Goal: Task Accomplishment & Management: Manage account settings

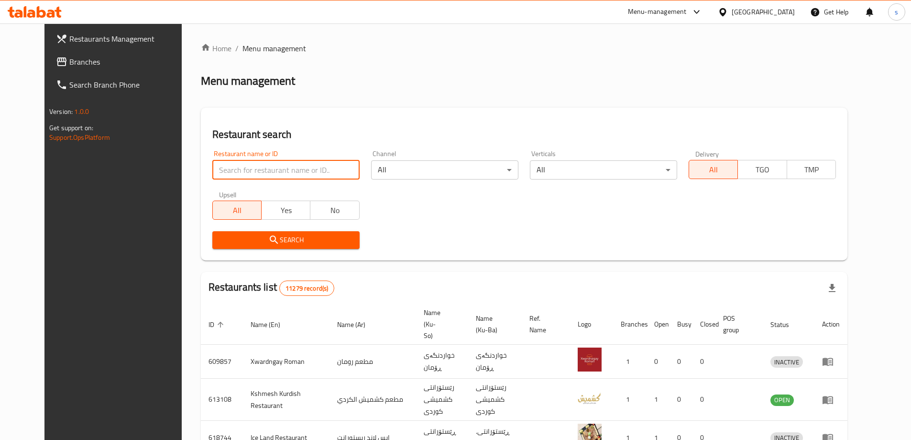
click at [212, 167] on input "search" at bounding box center [285, 169] width 147 height 19
paste input "Fruiti Simo"
type input "Fruiti Simo"
click button "Search" at bounding box center [285, 240] width 147 height 18
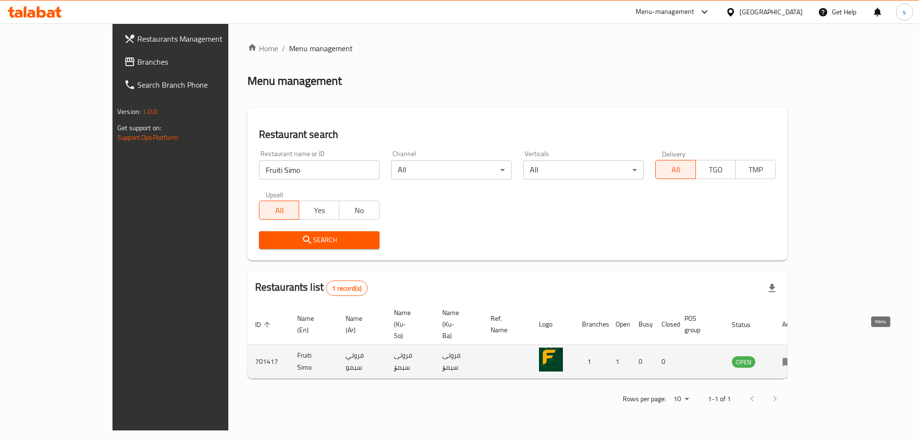
click at [793, 358] on icon "enhanced table" at bounding box center [787, 362] width 11 height 8
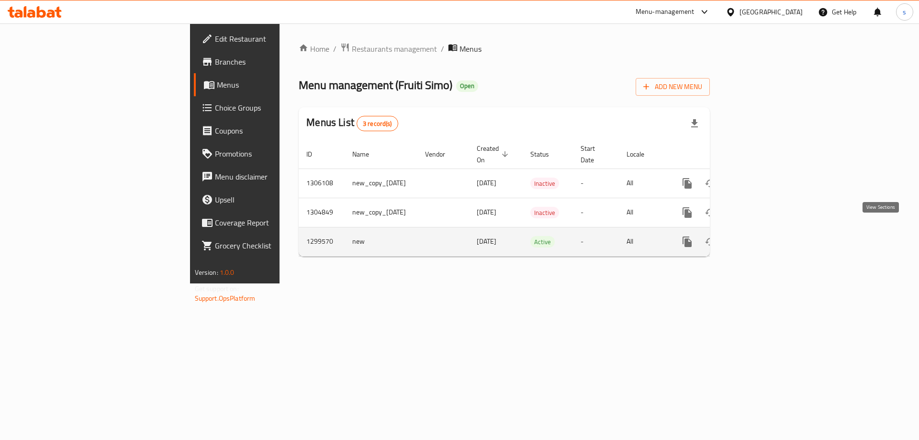
click at [762, 236] on icon "enhanced table" at bounding box center [755, 241] width 11 height 11
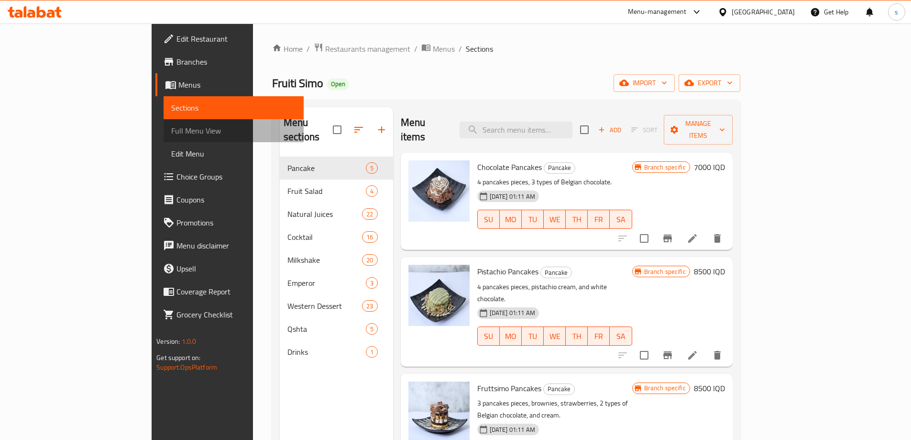
click at [171, 129] on span "Full Menu View" at bounding box center [233, 130] width 125 height 11
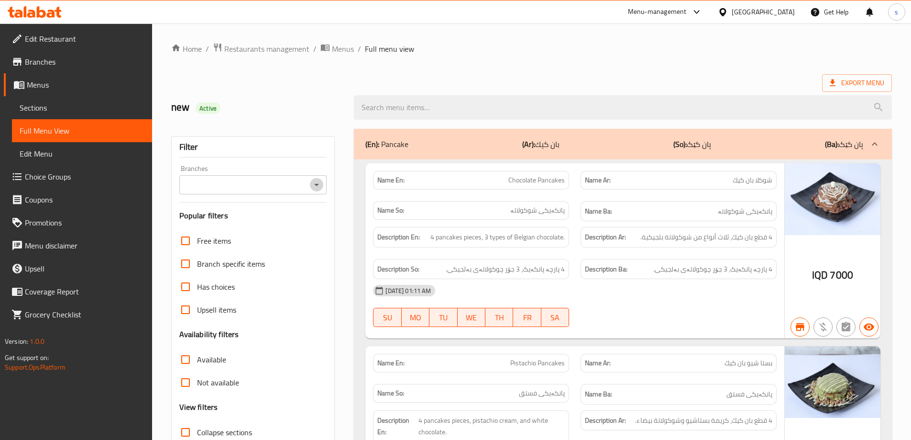
click at [323, 184] on button "Open" at bounding box center [316, 184] width 13 height 13
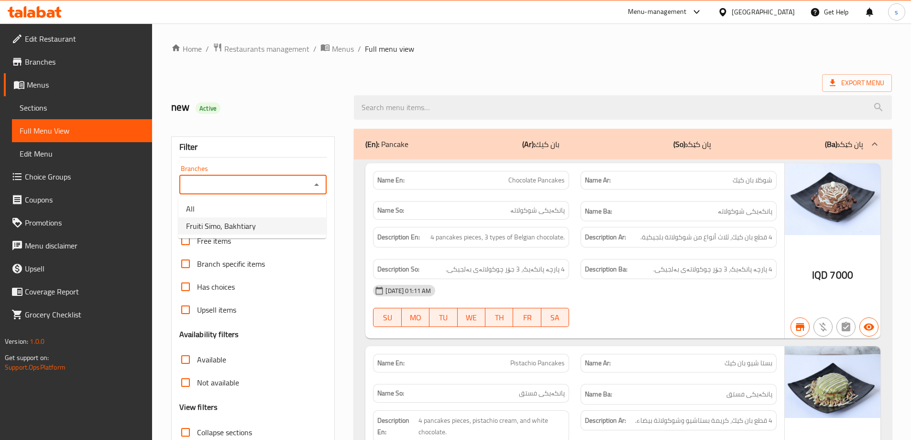
click at [303, 229] on li "Fruiti Simo, Bakhtiary" at bounding box center [252, 225] width 148 height 17
type input "Fruiti Simo, Bakhtiary"
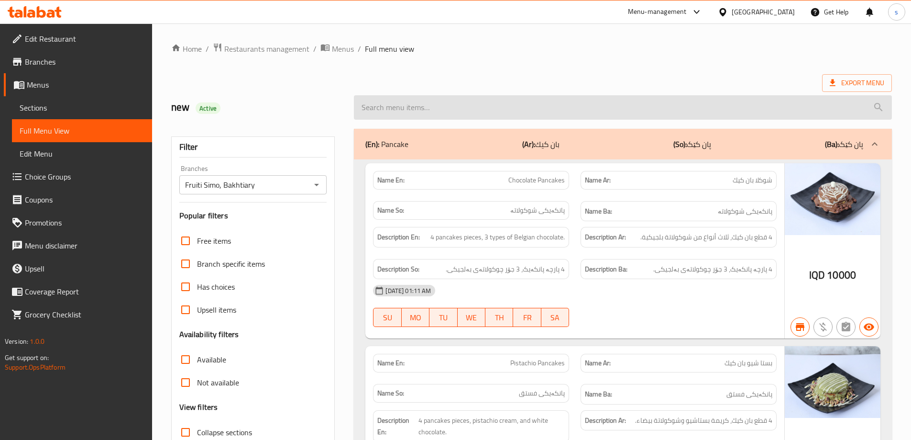
click at [450, 106] on input "search" at bounding box center [623, 107] width 538 height 24
paste input "Banana And Milk With Strawberries"
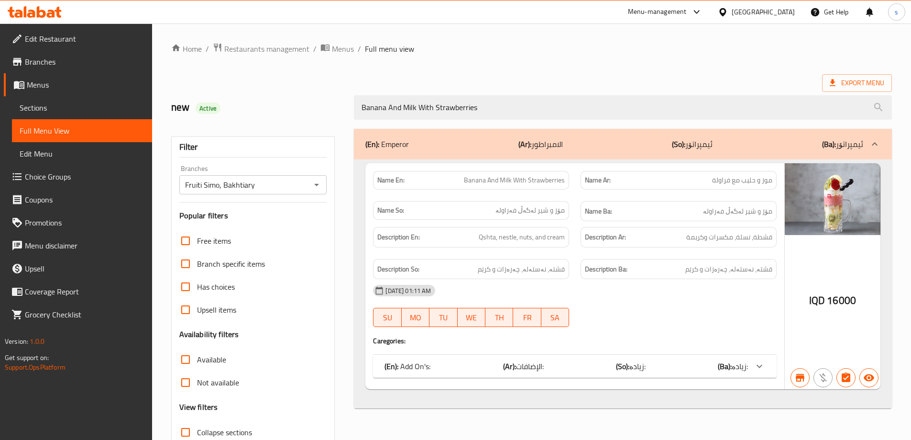
scroll to position [69, 0]
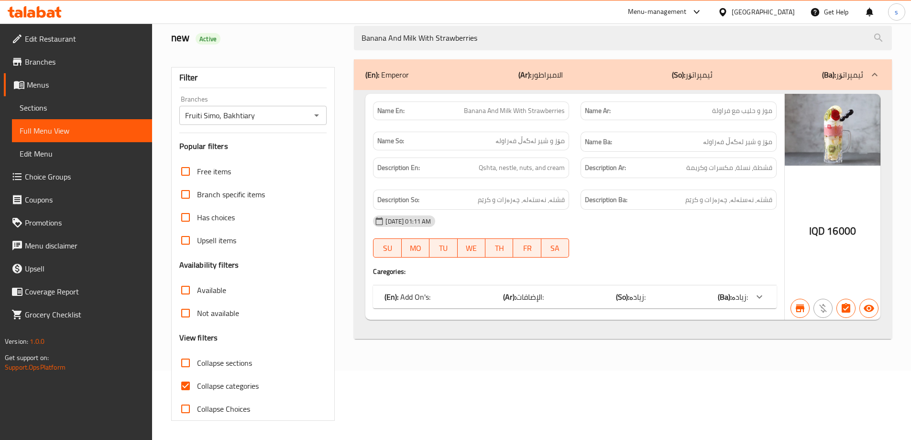
type input "Banana And Milk With Strawberries"
click at [188, 382] on input "Collapse categories" at bounding box center [185, 385] width 23 height 23
checkbox input "false"
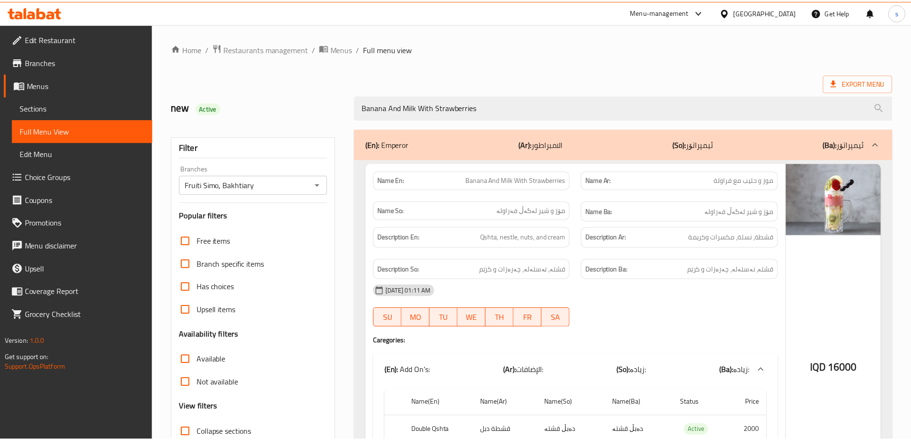
scroll to position [123, 0]
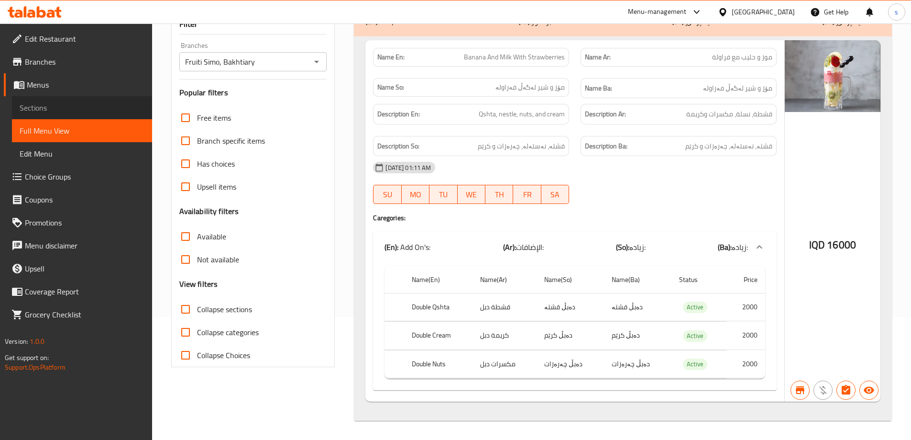
click at [66, 110] on span "Sections" at bounding box center [82, 107] width 125 height 11
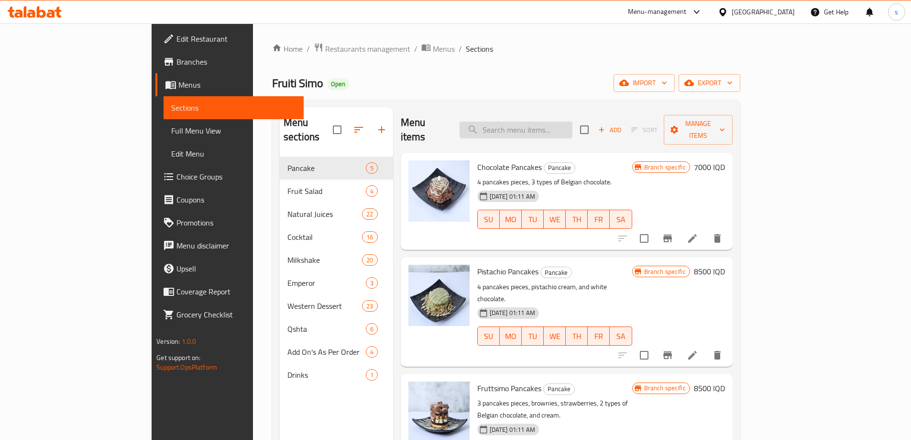
click at [542, 122] on input "search" at bounding box center [516, 130] width 113 height 17
paste input "Banana And Milk With Strawberries"
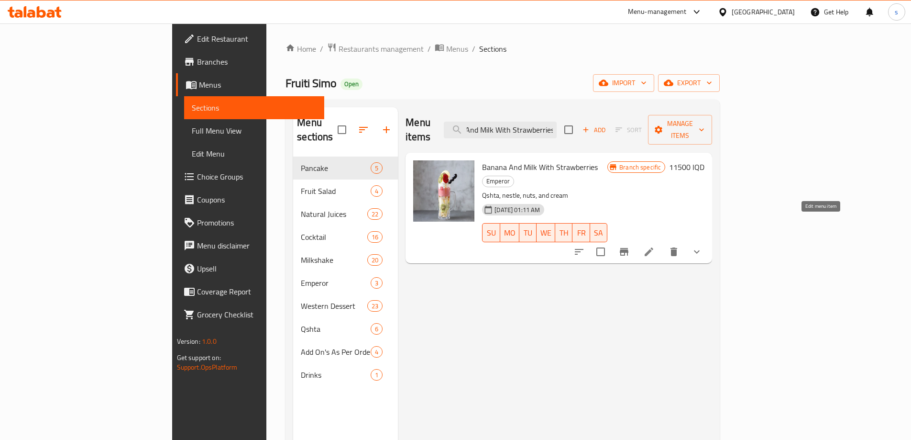
type input "Banana And Milk With Strawberries"
click at [655, 246] on icon at bounding box center [649, 251] width 11 height 11
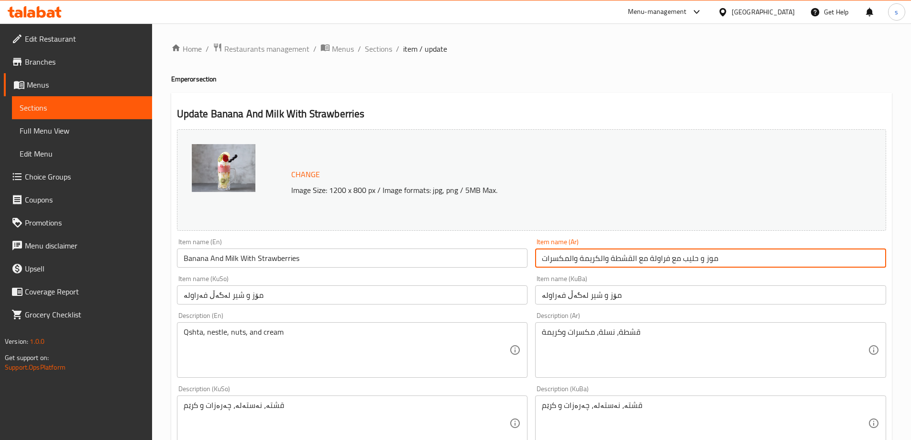
click at [725, 255] on input "موز و حليب مع فراولة مع القشطة والكريمة والمكسرات" at bounding box center [710, 257] width 351 height 19
paste input "حليب موز وفراولة مع قشطة كريمة ومكسرات"
click at [321, 259] on input "Banana And Milk With Strawberries" at bounding box center [352, 257] width 351 height 19
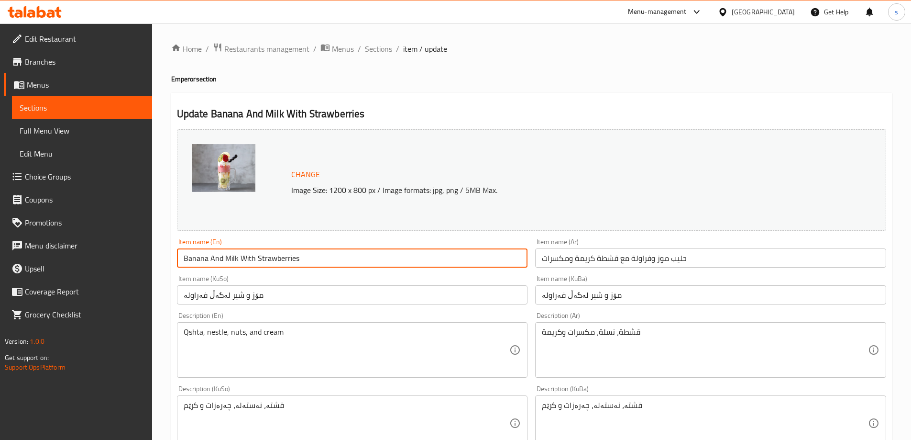
click at [321, 259] on input "Banana And Milk With Strawberries" at bounding box center [352, 257] width 351 height 19
click at [603, 256] on input "حليب موز وفراولة مع قشطة كريمة ومكسرات" at bounding box center [710, 257] width 351 height 19
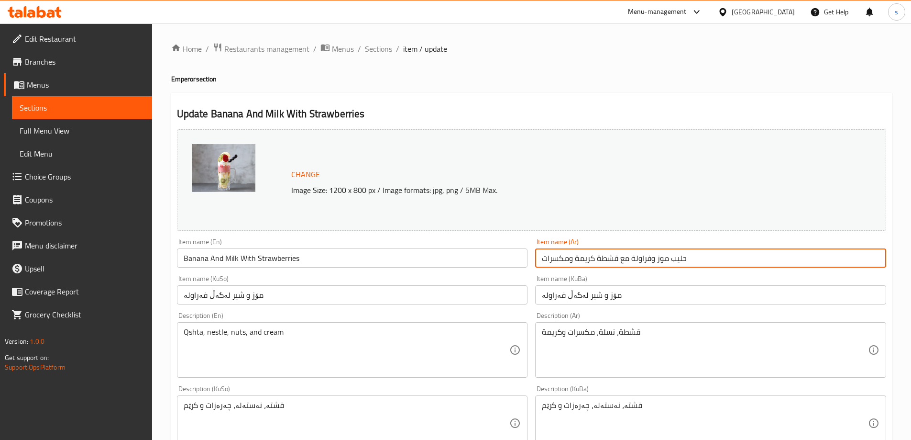
click at [603, 256] on input "حليب موز وفراولة مع قشطة كريمة ومكسرات" at bounding box center [710, 257] width 351 height 19
type input "حليب موز وفراولة مع كريمة ومكسرات"
click at [340, 262] on input "Banana And Milk With Strawberries" at bounding box center [352, 257] width 351 height 19
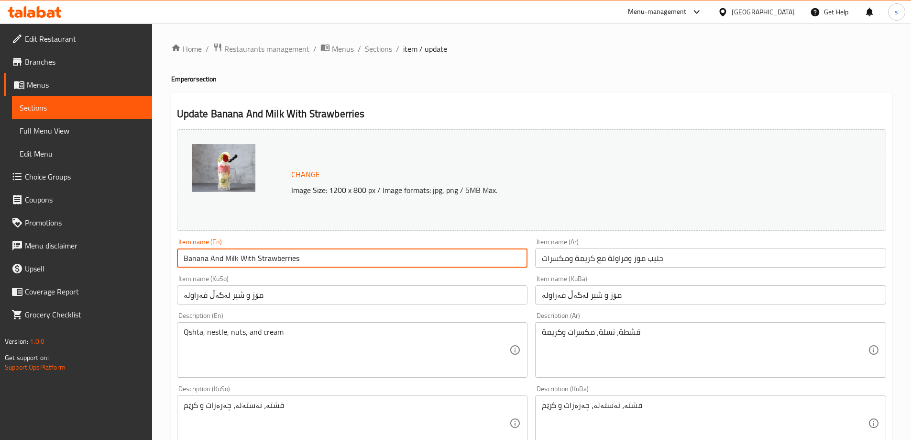
click at [340, 262] on input "Banana And Milk With Strawberries" at bounding box center [352, 257] width 351 height 19
paste input "and strawberry milk with cream and nut"
type input "Banana and strawberry milk with cream and nuts"
click at [613, 295] on input "مۆز و شیر لەگەڵ فەراولە" at bounding box center [710, 294] width 351 height 19
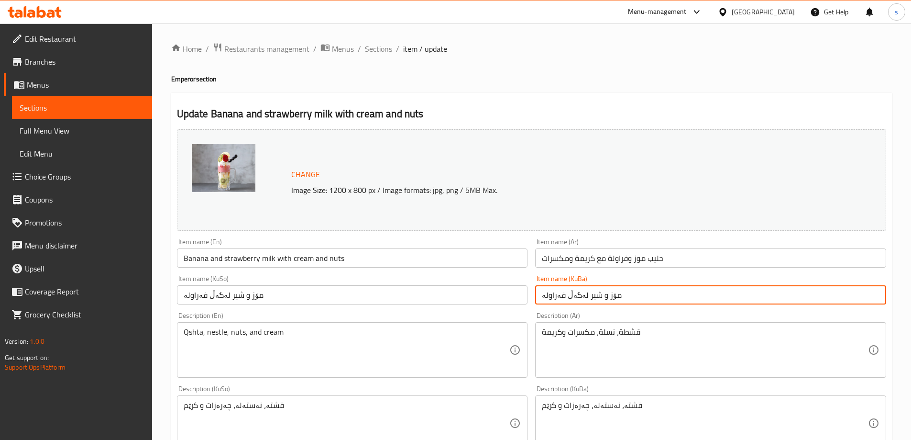
click at [613, 295] on input "مۆز و شیر لەگەڵ فەراولە" at bounding box center [710, 294] width 351 height 19
drag, startPoint x: 515, startPoint y: 284, endPoint x: 474, endPoint y: 311, distance: 48.7
click at [504, 292] on div "Item name (KuSo) مۆز و شیر لەگەڵ فەراولە Item name (KuSo)" at bounding box center [352, 289] width 351 height 29
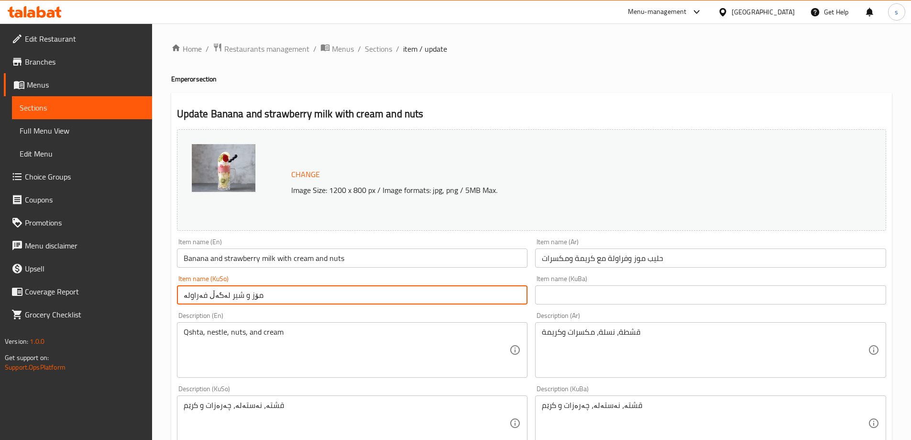
click at [476, 294] on input "مۆز و شیر لەگەڵ فەراولە" at bounding box center [352, 294] width 351 height 19
drag, startPoint x: 428, startPoint y: 295, endPoint x: 557, endPoint y: 288, distance: 129.4
click at [557, 288] on div "Change Image Size: 1200 x 800 px / Image formats: jpg, png / 5MB Max. Item name…" at bounding box center [531, 393] width 717 height 536
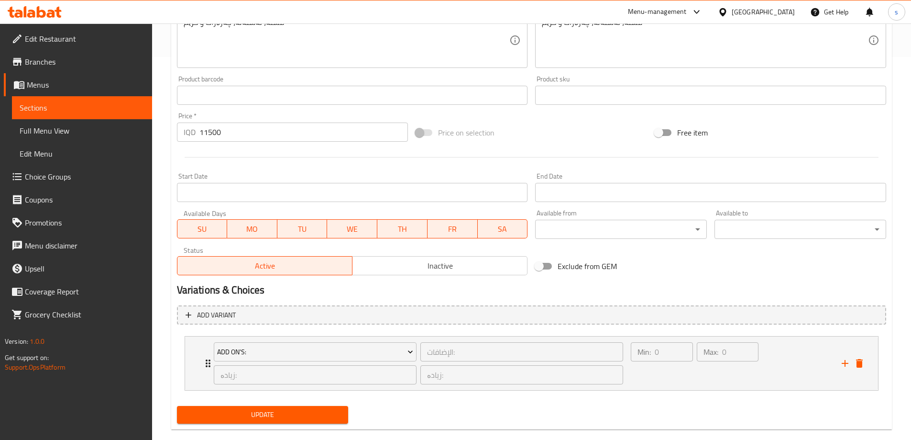
scroll to position [399, 0]
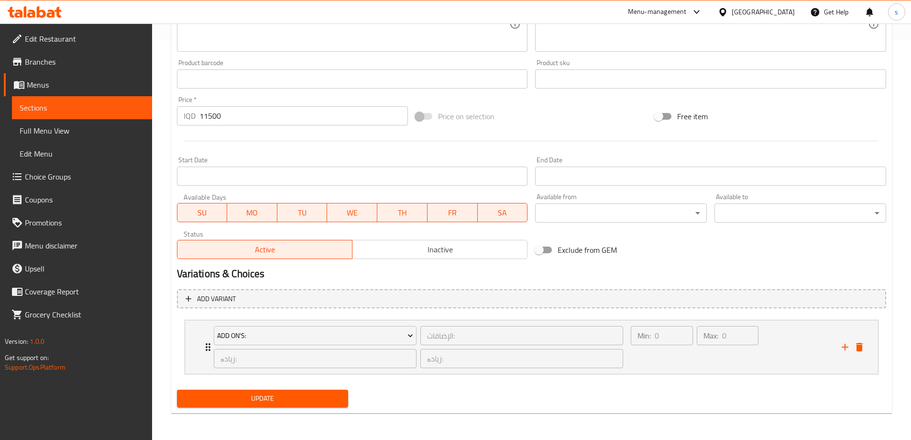
type input "شیر مۆز و فەراولە لەگەل کریـم و چەرەزات"
click at [317, 404] on span "Update" at bounding box center [263, 398] width 156 height 12
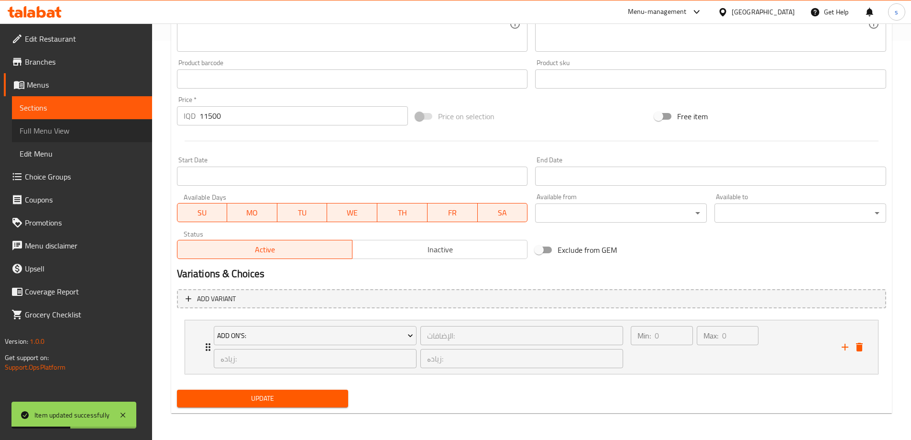
click at [98, 131] on span "Full Menu View" at bounding box center [82, 130] width 125 height 11
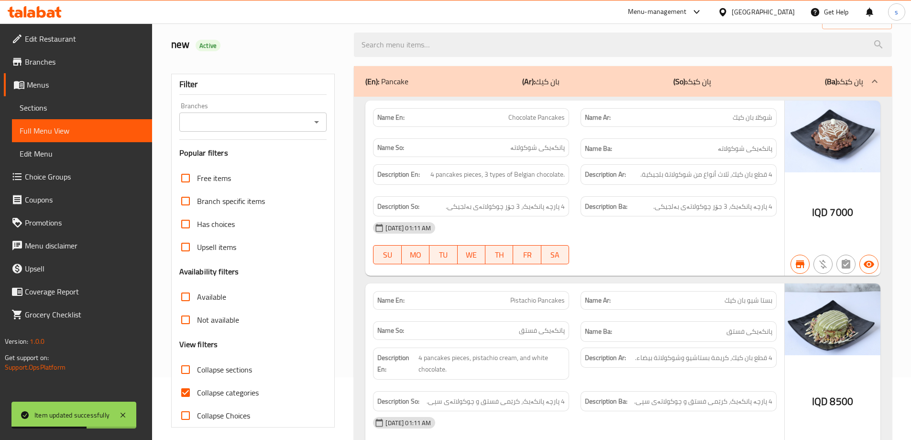
click at [189, 376] on input "Collapse sections" at bounding box center [185, 369] width 23 height 23
checkbox input "true"
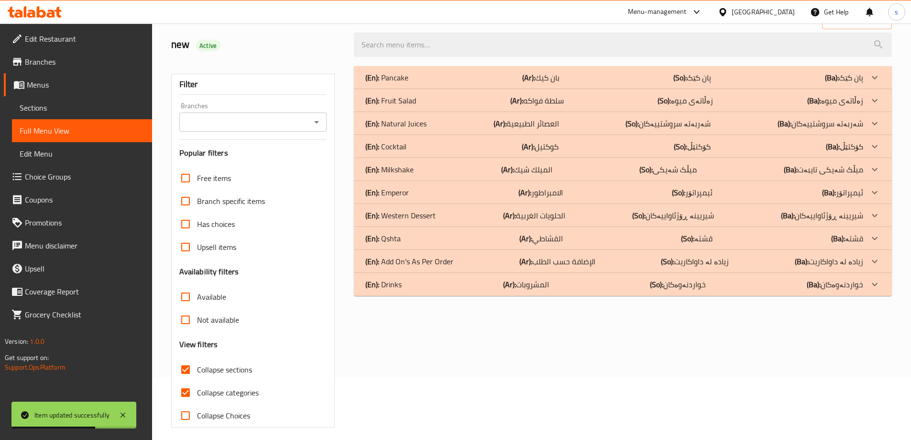
click at [188, 396] on input "Collapse categories" at bounding box center [185, 392] width 23 height 23
checkbox input "false"
click at [318, 116] on icon "Open" at bounding box center [316, 121] width 11 height 11
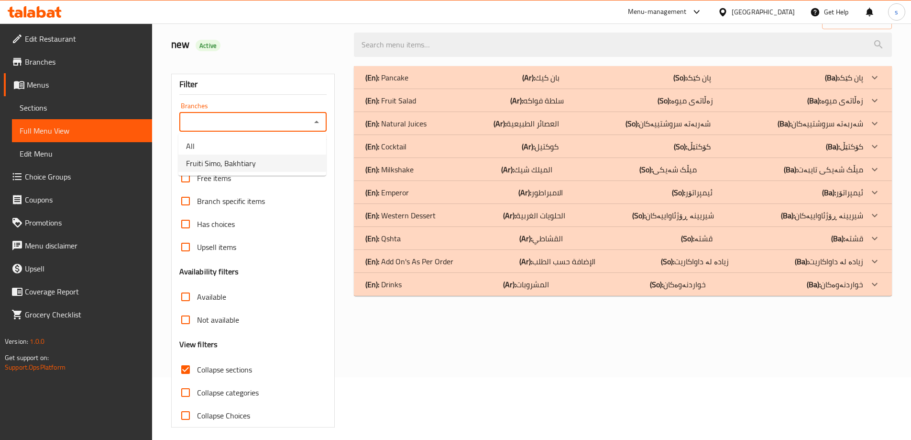
click at [301, 169] on li "Fruiti Simo, Bakhtiary" at bounding box center [252, 163] width 148 height 17
type input "Fruiti Simo, Bakhtiary"
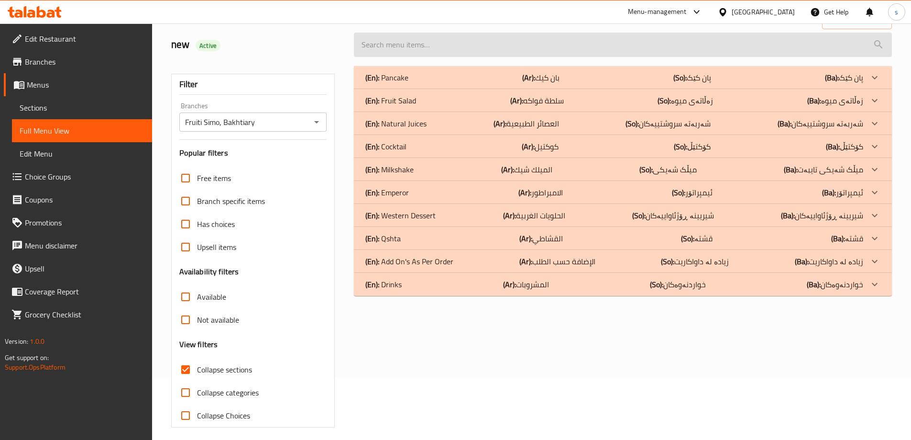
click at [393, 44] on input "search" at bounding box center [623, 45] width 538 height 24
paste input "Banana and strawberry milk with cream and nuts"
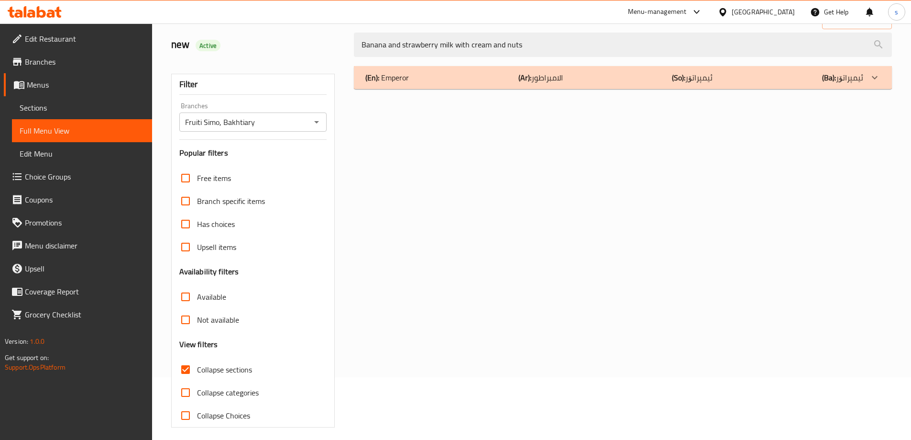
type input "Banana and strawberry milk with cream and nuts"
click at [446, 89] on div "(En): Emperor (Ar): الامبراطور (So): ئیمپراتۆر (Ba): ئیمپراتۆر" at bounding box center [623, 77] width 538 height 23
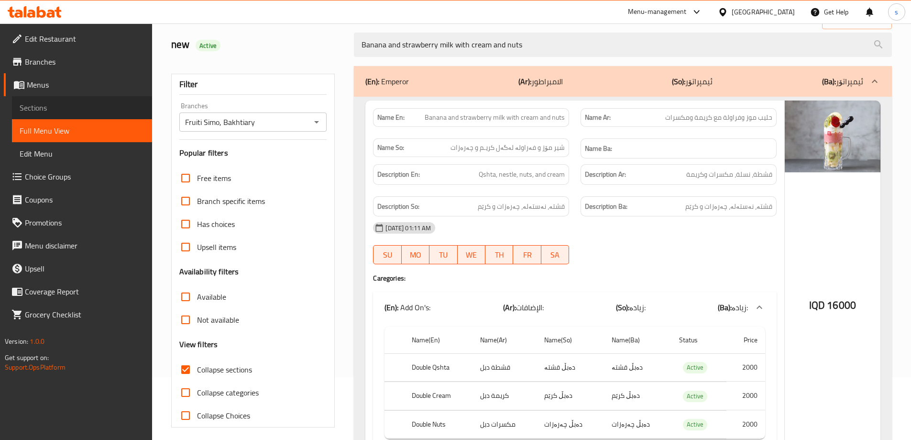
click at [43, 103] on span "Sections" at bounding box center [82, 107] width 125 height 11
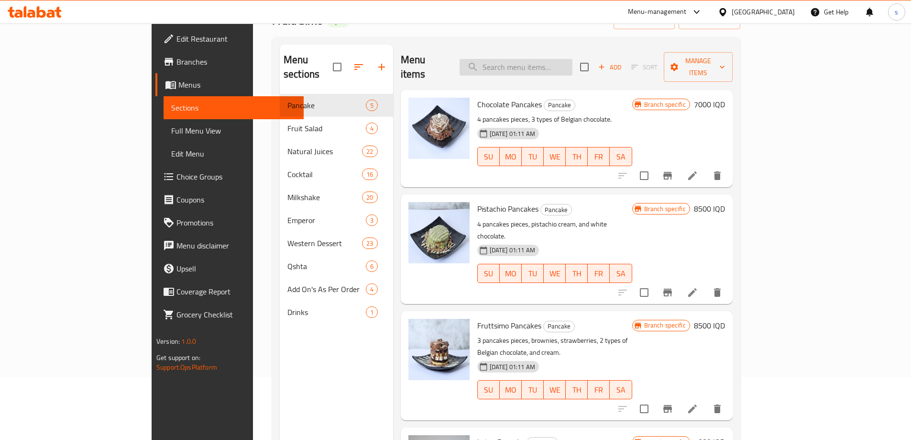
click at [573, 59] on input "search" at bounding box center [516, 67] width 113 height 17
drag, startPoint x: 530, startPoint y: 69, endPoint x: 543, endPoint y: 62, distance: 15.0
click at [534, 69] on div "Menu items Add Sort Manage items" at bounding box center [567, 66] width 332 height 45
click at [544, 62] on input "search" at bounding box center [516, 67] width 113 height 17
paste input "Banana And Strawberry Milk With Cream And Nuts"
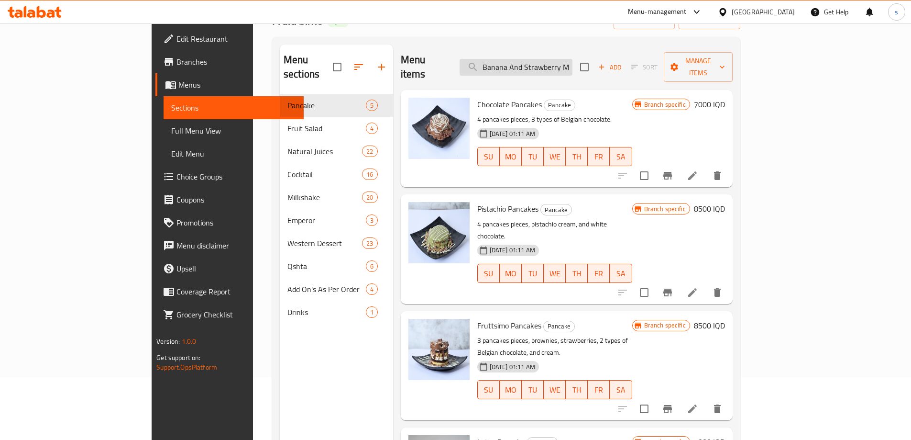
scroll to position [0, 77]
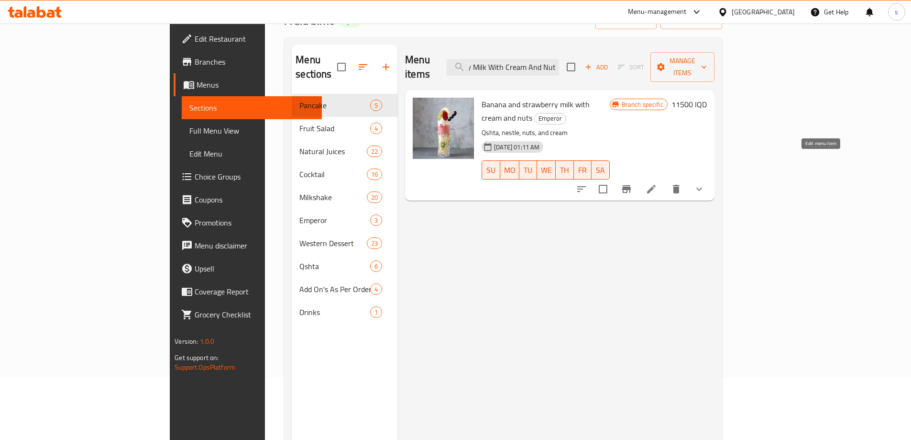
type input "Banana And Strawberry Milk With Cream And Nuts"
click at [657, 183] on icon at bounding box center [651, 188] width 11 height 11
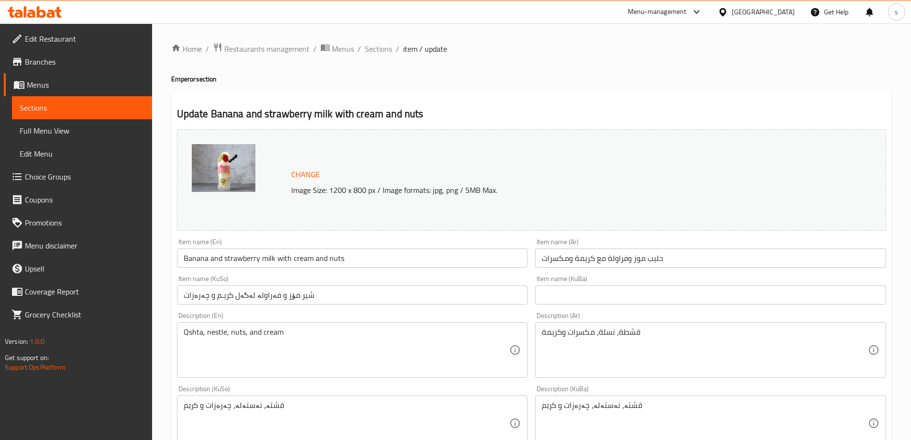
click at [353, 260] on input "Banana and strawberry milk with cream and nuts" at bounding box center [352, 257] width 351 height 19
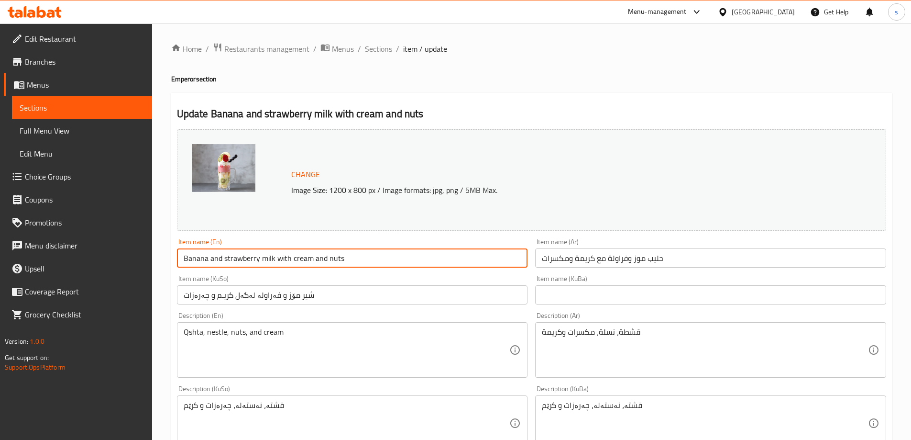
click at [353, 260] on input "Banana and strawberry milk with cream and nuts" at bounding box center [352, 257] width 351 height 19
paste input "And Strawberry Milk With Cream And N"
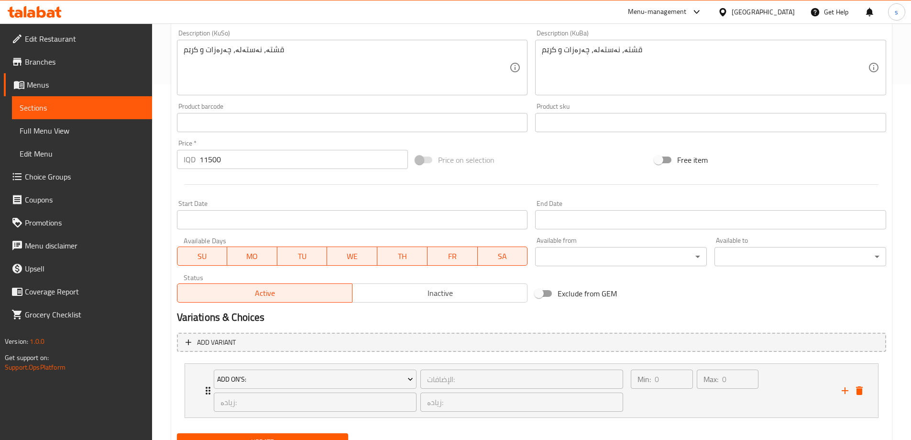
scroll to position [399, 0]
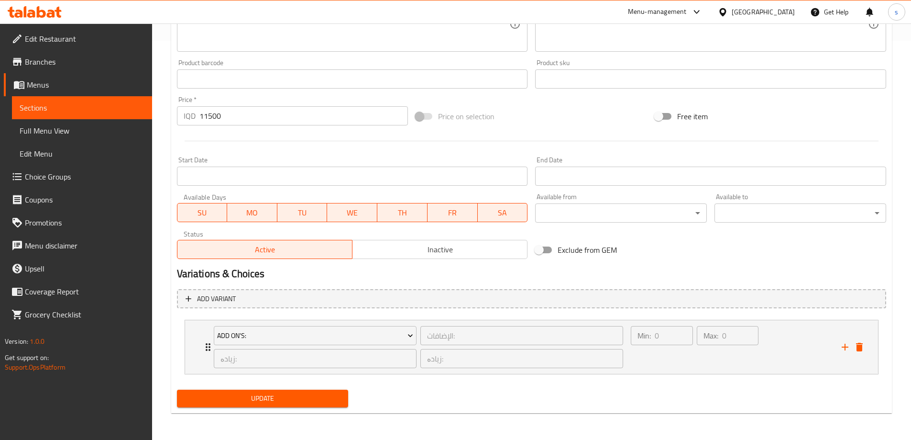
type input "Banana And Strawberry Milk With Cream And Nuts"
click at [189, 398] on span "Update" at bounding box center [263, 398] width 156 height 12
click at [107, 129] on span "Full Menu View" at bounding box center [82, 130] width 125 height 11
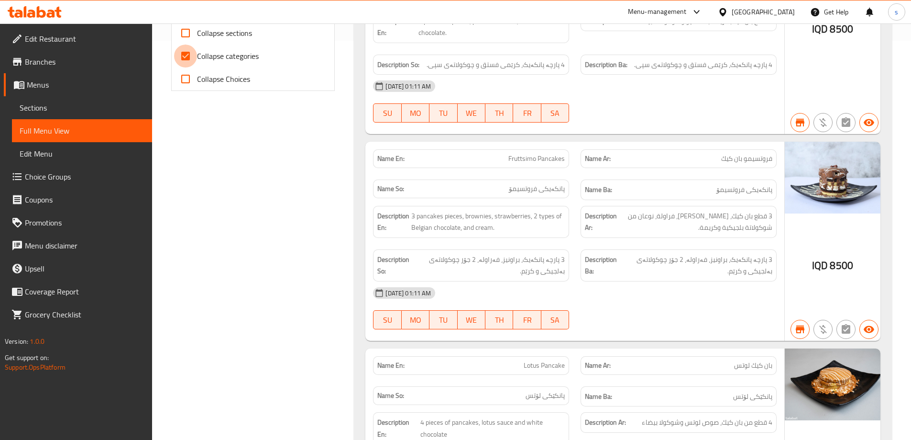
click at [190, 60] on input "Collapse categories" at bounding box center [185, 55] width 23 height 23
checkbox input "false"
click at [186, 26] on input "Collapse sections" at bounding box center [185, 33] width 23 height 23
checkbox input "true"
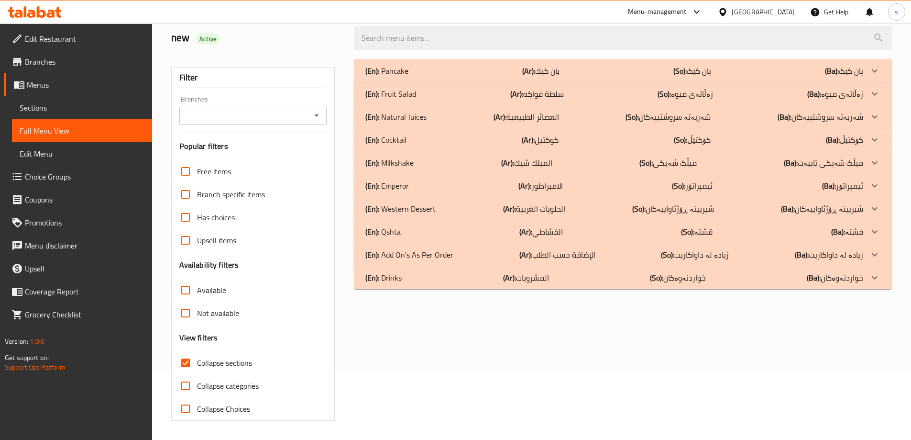
scroll to position [69, 0]
click at [314, 113] on icon "Open" at bounding box center [316, 115] width 11 height 11
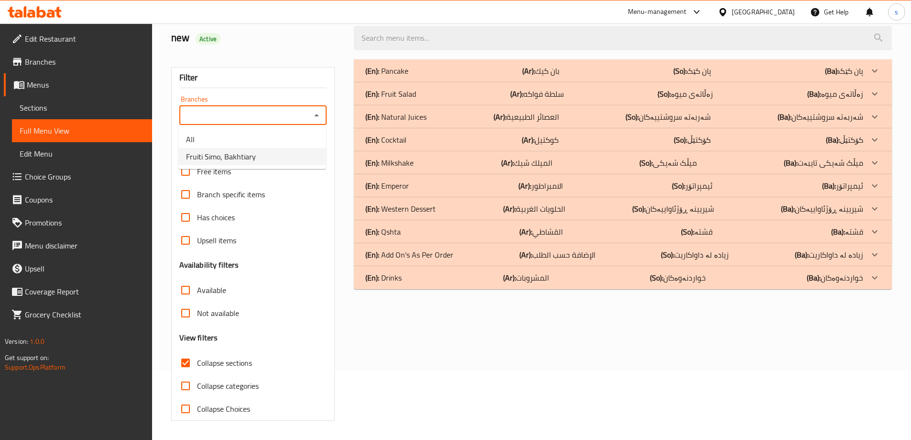
click at [323, 166] on ul "All Fruiti Simo, Bakhtiary" at bounding box center [252, 148] width 148 height 42
click at [320, 159] on li "Fruiti Simo, Bakhtiary" at bounding box center [252, 156] width 148 height 17
type input "Fruiti Simo, Bakhtiary"
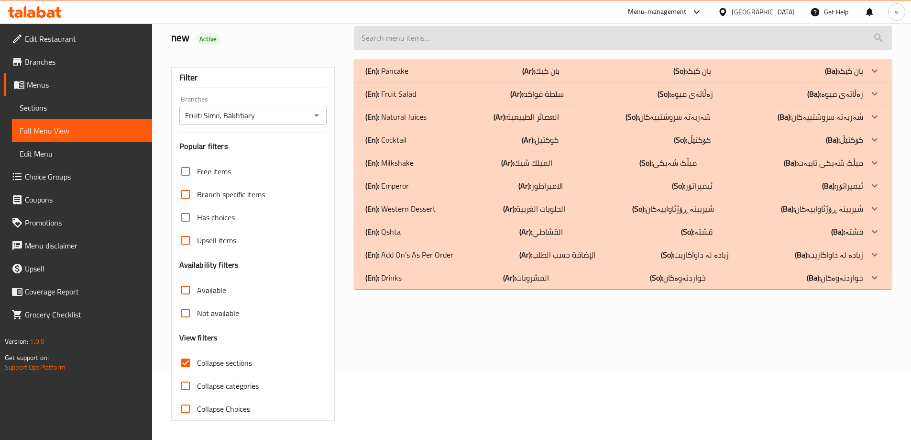
click at [401, 45] on input "search" at bounding box center [623, 38] width 538 height 24
paste input "Banana And Strawberry Milk With Cream And Nuts"
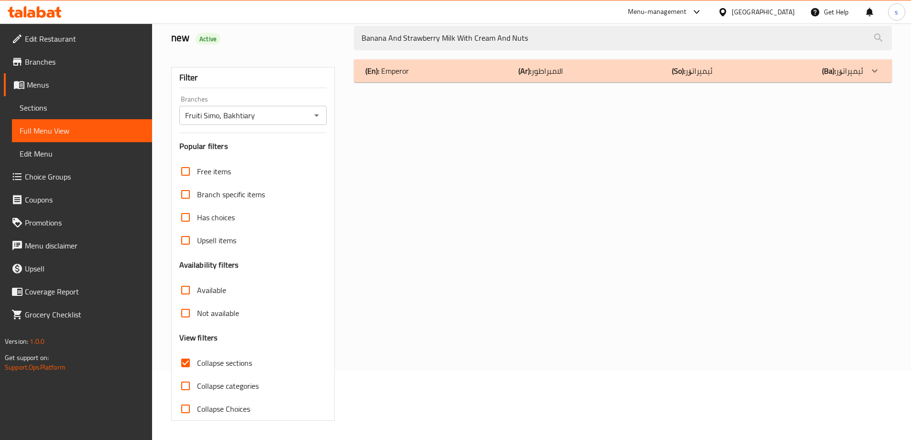
type input "Banana And Strawberry Milk With Cream And Nuts"
click at [474, 79] on div "(En): Emperor (Ar): الامبراطور (So): ئیمپراتۆر (Ba): ئیمپراتۆر" at bounding box center [623, 70] width 538 height 23
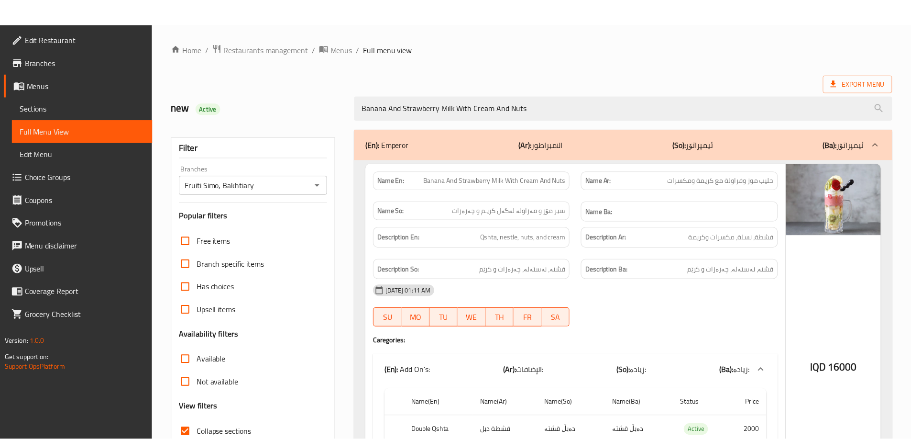
scroll to position [123, 0]
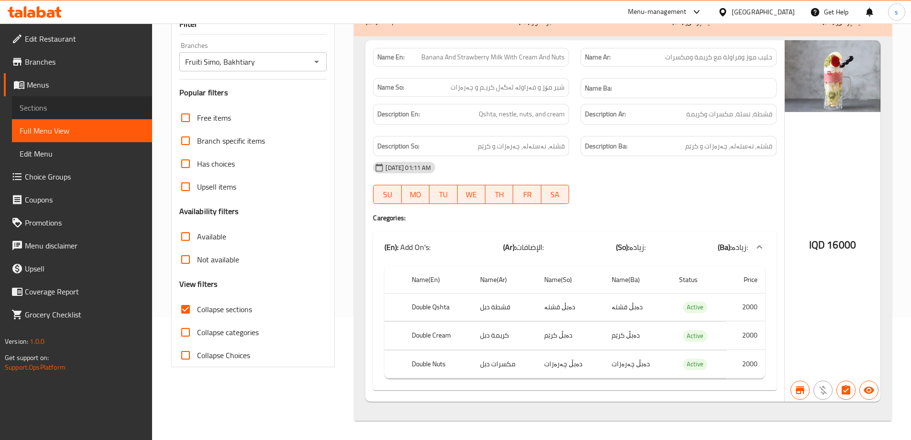
click at [30, 109] on span "Sections" at bounding box center [82, 107] width 125 height 11
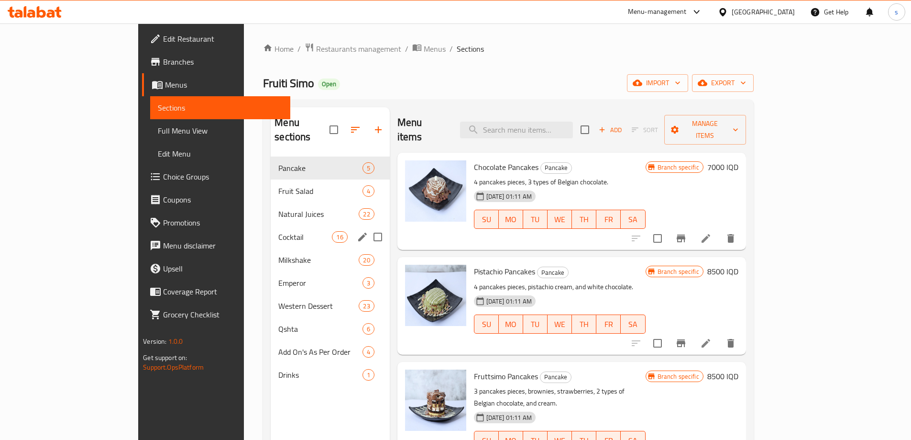
click at [278, 231] on span "Cocktail" at bounding box center [305, 236] width 54 height 11
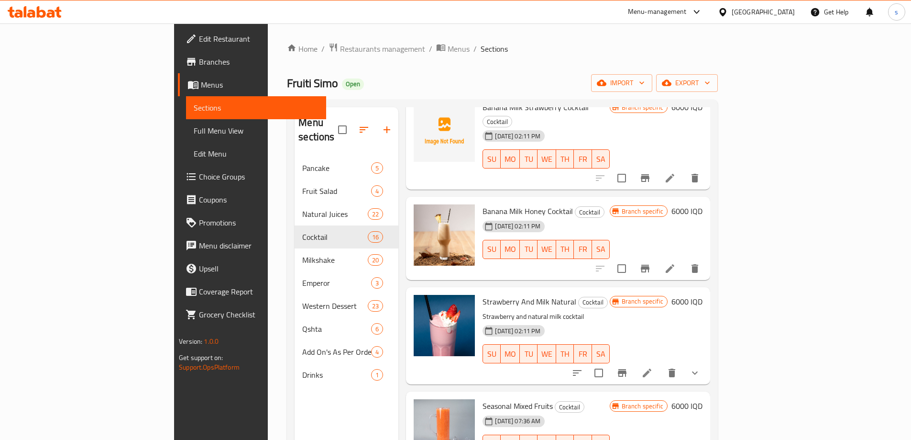
scroll to position [648, 0]
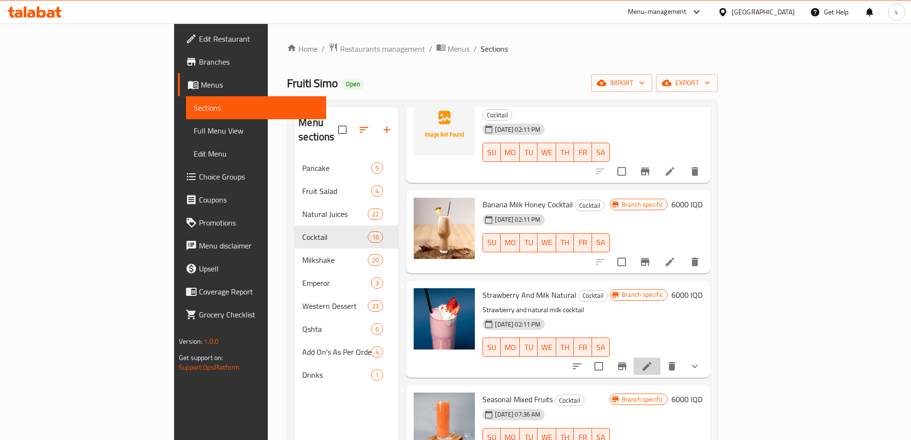
click at [661, 357] on li at bounding box center [647, 365] width 27 height 17
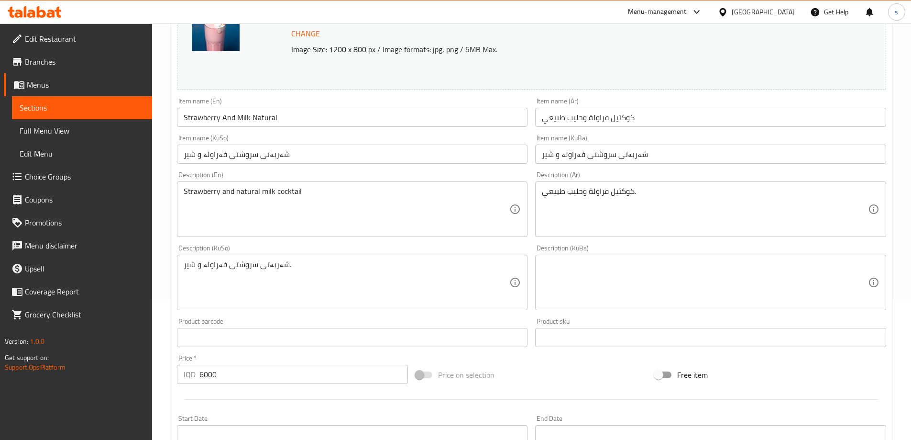
scroll to position [119, 0]
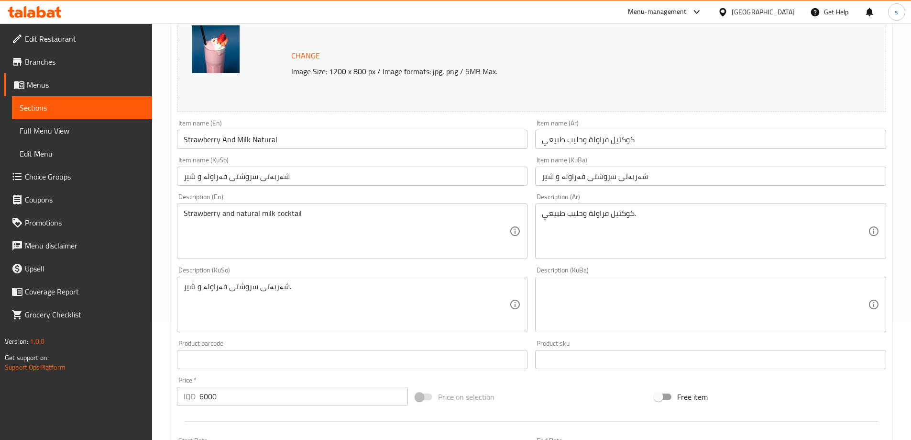
click at [270, 178] on input "شەربەتی سروشتی فەراولە و شیر" at bounding box center [352, 175] width 351 height 19
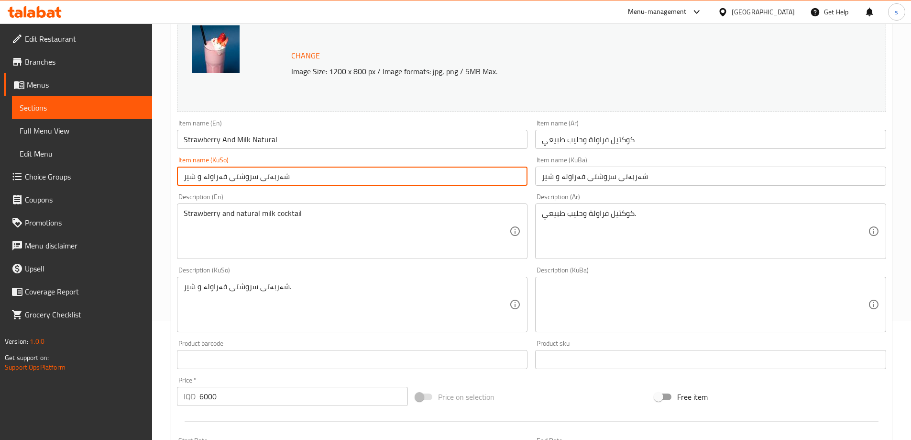
click at [270, 178] on input "شەربەتی سروشتی فەراولە و شیر" at bounding box center [352, 175] width 351 height 19
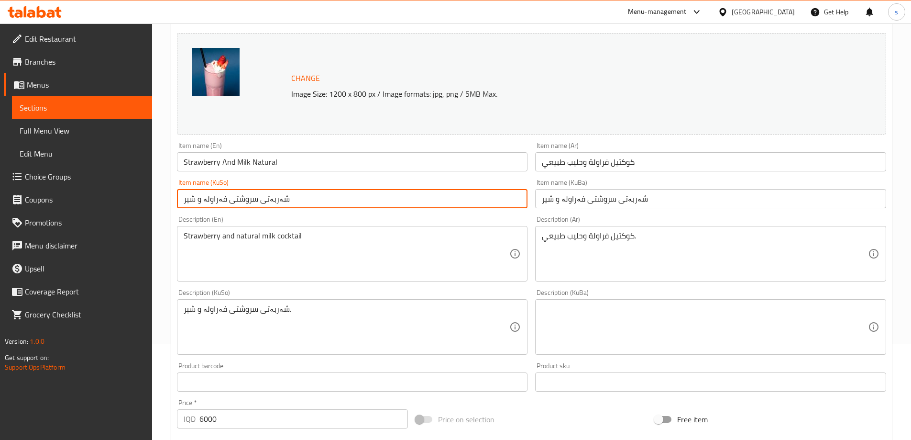
scroll to position [0, 0]
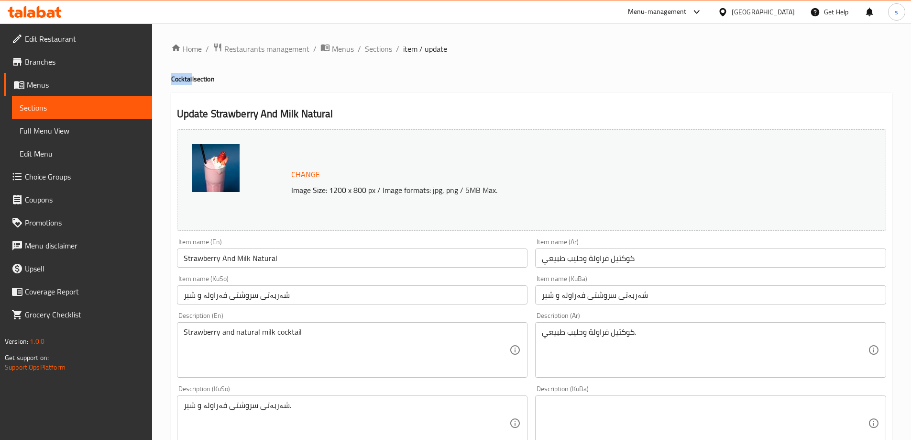
drag, startPoint x: 192, startPoint y: 80, endPoint x: 172, endPoint y: 81, distance: 20.1
click at [172, 81] on h4 "Cocktail section" at bounding box center [531, 79] width 721 height 10
click at [185, 74] on h4 "Cocktail section" at bounding box center [531, 79] width 721 height 10
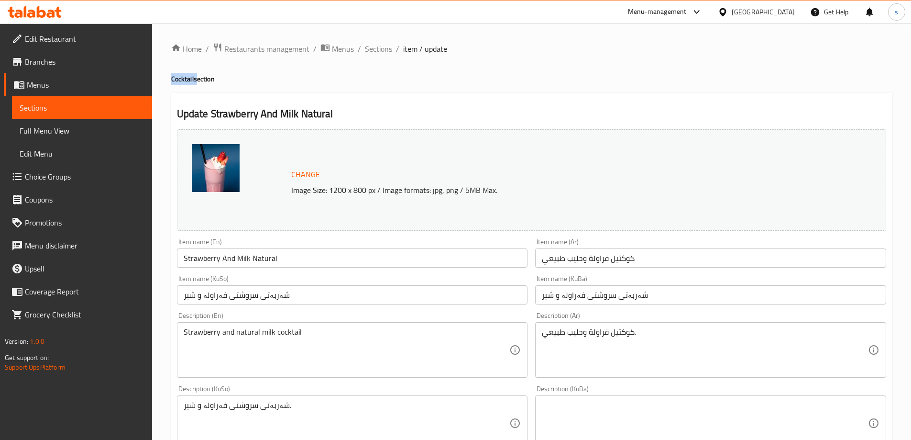
copy h4 "Cocktail"
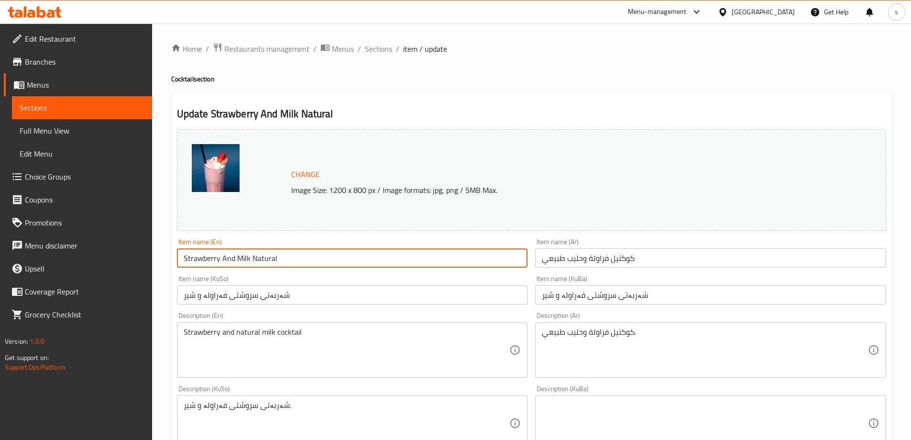
click at [250, 260] on input "Strawberry And Milk Natural" at bounding box center [352, 257] width 351 height 19
click at [297, 259] on input "Strawberry And Milk Natural" at bounding box center [352, 257] width 351 height 19
paste input "Cocktail"
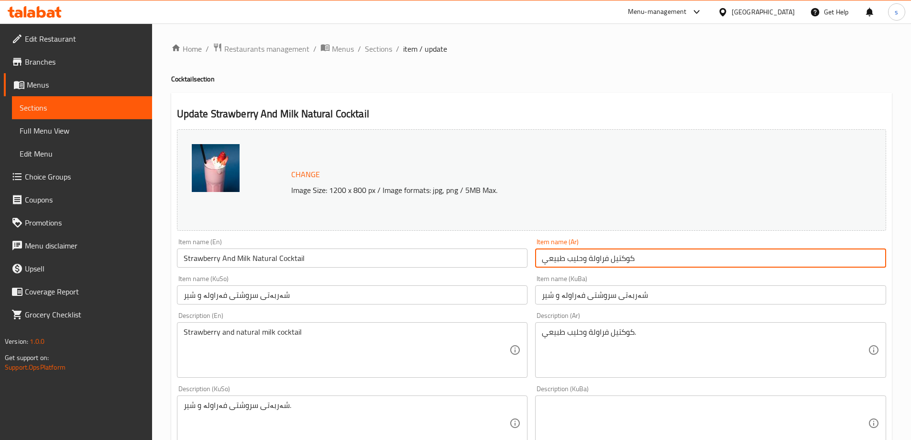
click at [676, 259] on input "كوكتيل فراولة وحليب طبيعي" at bounding box center [710, 257] width 351 height 19
click at [266, 259] on input "Strawberry And Milk Natural Cocktail" at bounding box center [352, 257] width 351 height 19
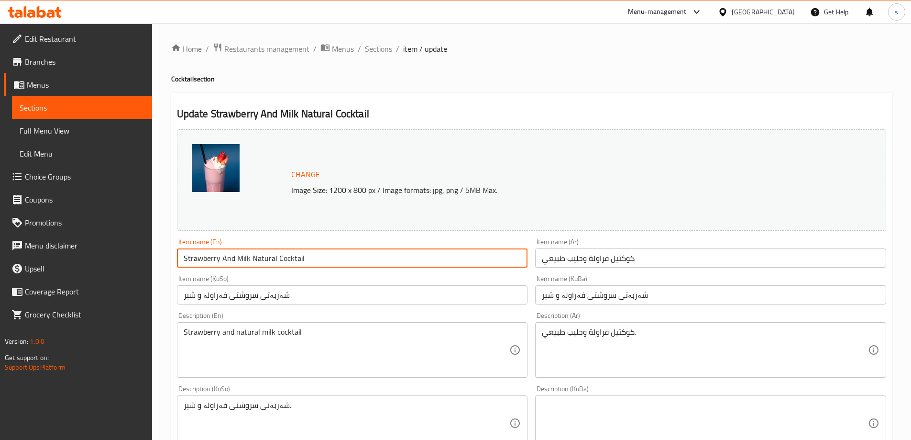
click at [266, 259] on input "Strawberry And Milk Natural Cocktail" at bounding box center [352, 257] width 351 height 19
click at [236, 258] on input "Strawberry And Milk Cocktail" at bounding box center [352, 257] width 351 height 19
paste input "Natural"
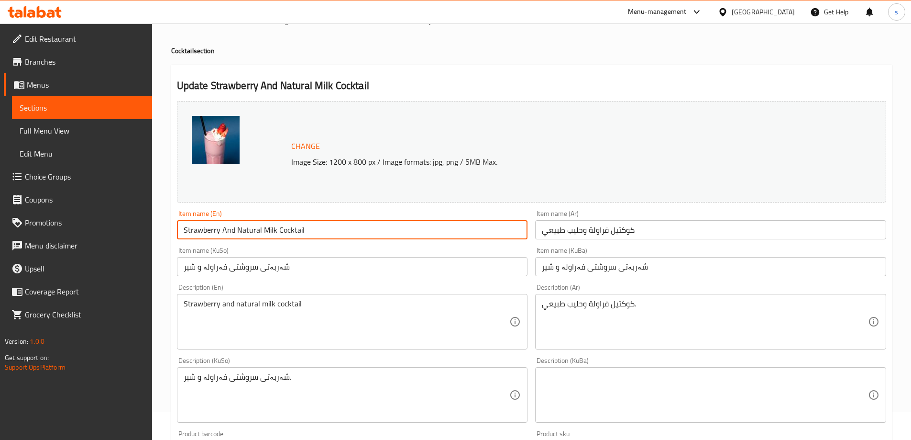
scroll to position [31, 0]
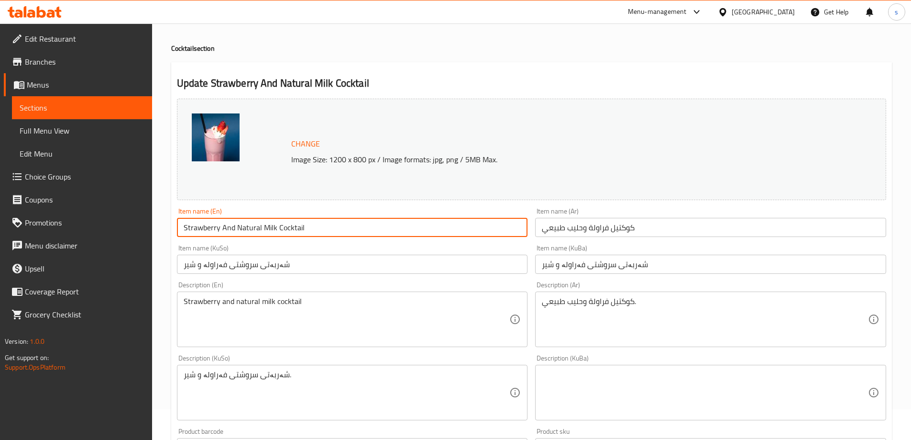
type input "Strawberry And Natural Milk Cocktail"
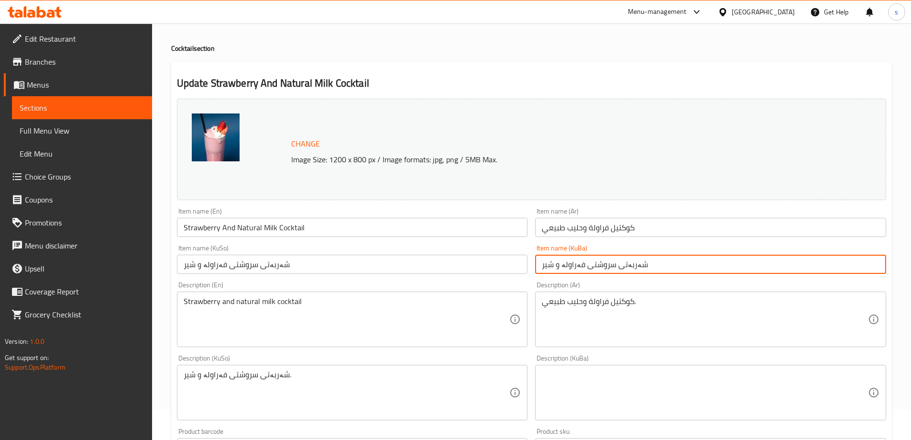
drag, startPoint x: 655, startPoint y: 264, endPoint x: 522, endPoint y: 284, distance: 134.4
click at [522, 284] on div "Change Image Size: 1200 x 800 px / Image formats: jpg, png / 5MB Max. Item name…" at bounding box center [531, 363] width 717 height 536
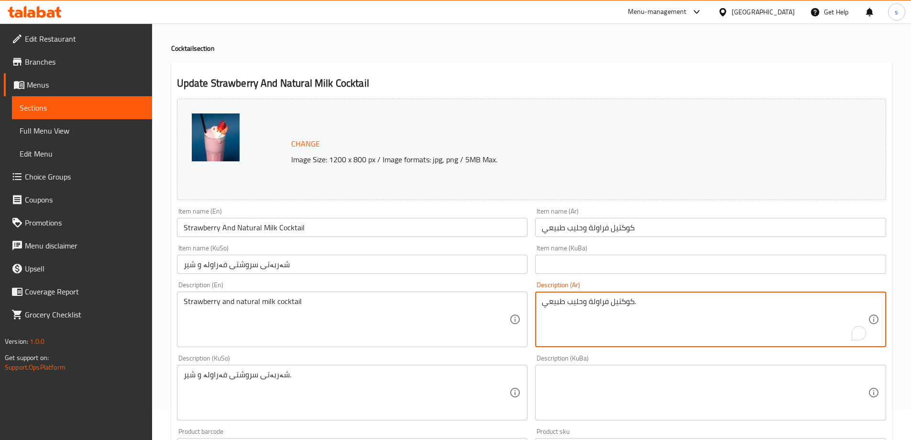
click at [702, 323] on textarea "كوكتيل فراولة وحليب طبيعي." at bounding box center [705, 319] width 326 height 45
click at [336, 262] on input "شەربەتی سروشتی فەراولە و شیر" at bounding box center [352, 264] width 351 height 19
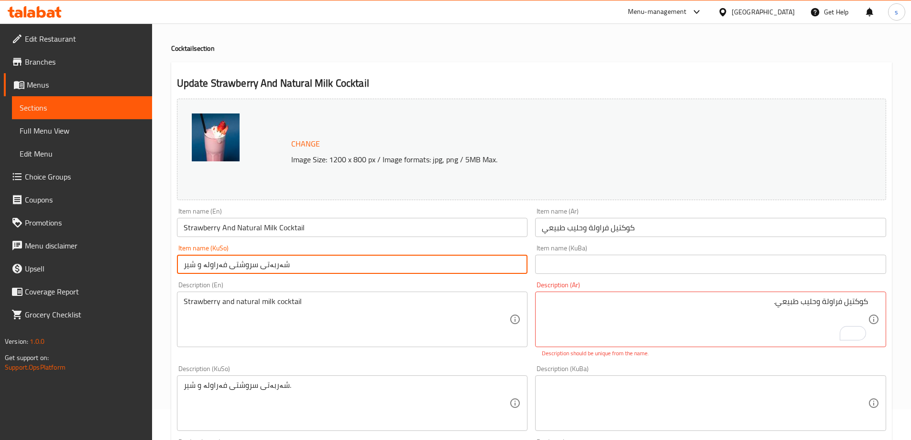
click at [336, 262] on input "شەربەتی سروشتی فەراولە و شیر" at bounding box center [352, 264] width 351 height 19
click at [509, 259] on input "شەربەتی سروشتی فەراولە و شیر" at bounding box center [352, 264] width 351 height 19
paste input "کۆکتێل"
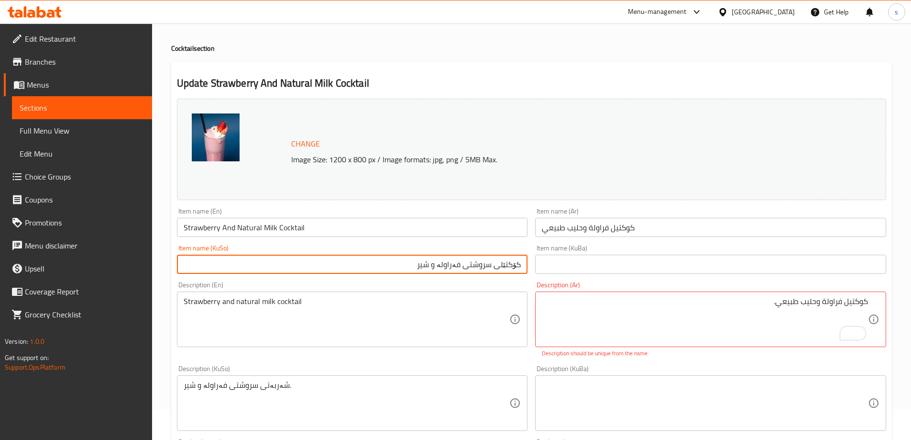
click at [479, 270] on input "کۆکتێلی سروشتی فەراولە و شیر" at bounding box center [352, 264] width 351 height 19
click at [442, 266] on input "کۆکتێلی فەراولە و شیر" at bounding box center [352, 264] width 351 height 19
paste input "سروشتی"
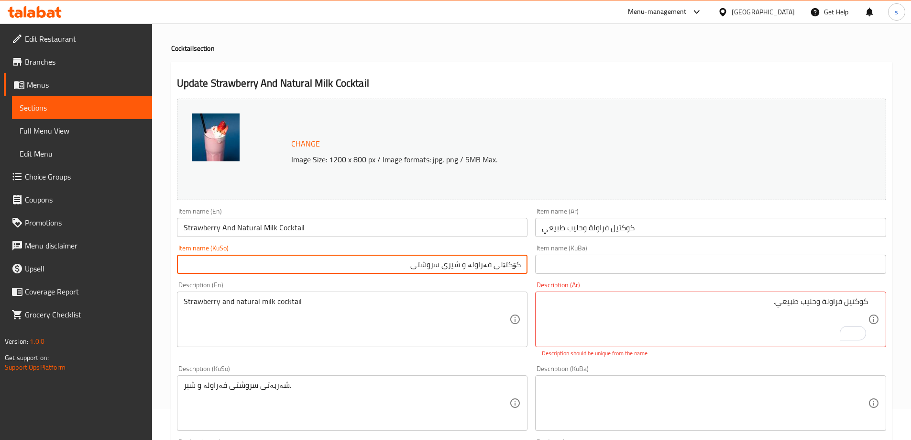
scroll to position [102, 0]
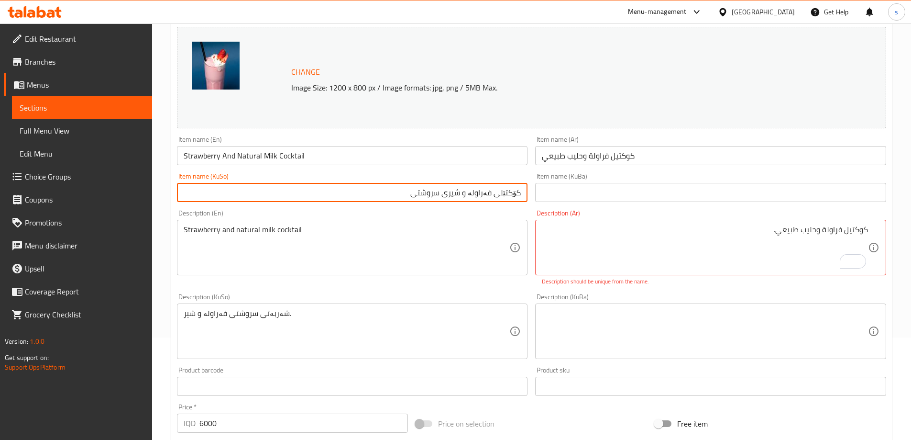
type input "کۆکتێلی فەراولە و شیری سروشتی"
click at [731, 333] on textarea at bounding box center [705, 331] width 326 height 45
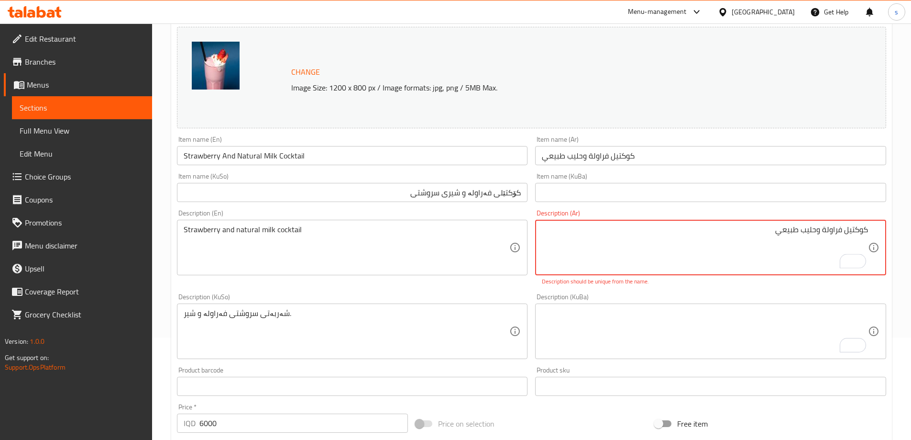
type textarea "كوكتيل فراولة وحليب طبيعي"
click at [622, 340] on textarea "To enrich screen reader interactions, please activate Accessibility in Grammarl…" at bounding box center [705, 331] width 326 height 45
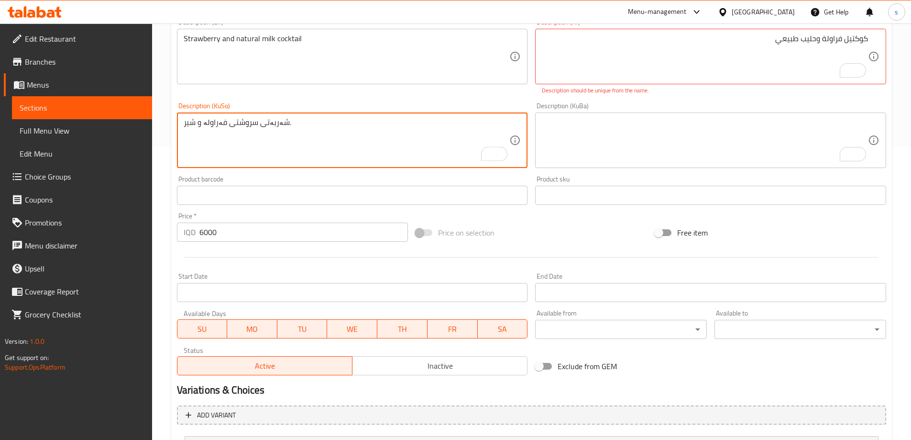
scroll to position [163, 0]
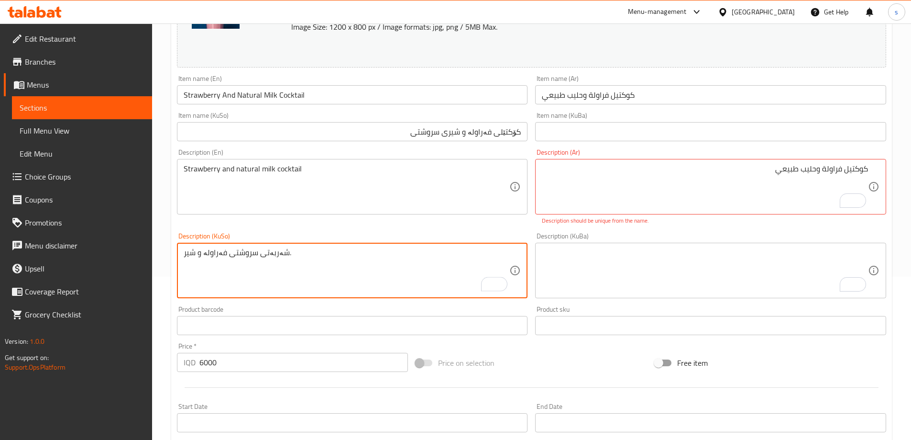
click at [337, 271] on textarea "شەربەتی سروشتی فەراولە و شیر." at bounding box center [347, 270] width 326 height 45
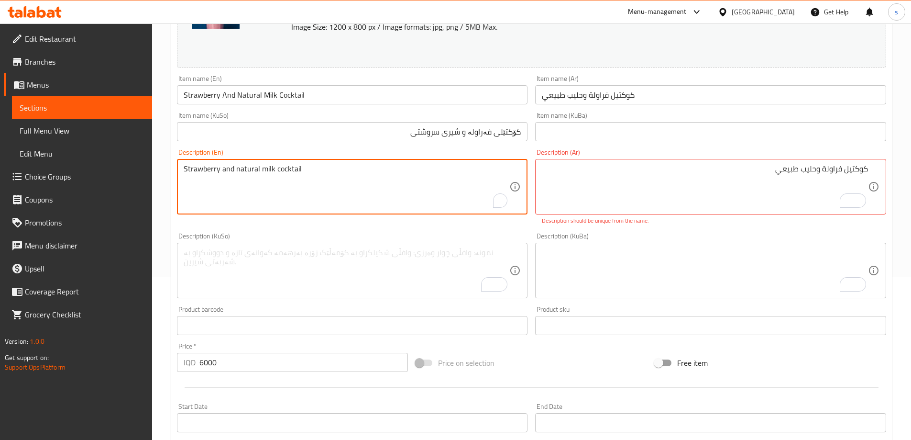
click at [336, 209] on textarea "Strawberry and natural milk cocktail" at bounding box center [347, 186] width 326 height 45
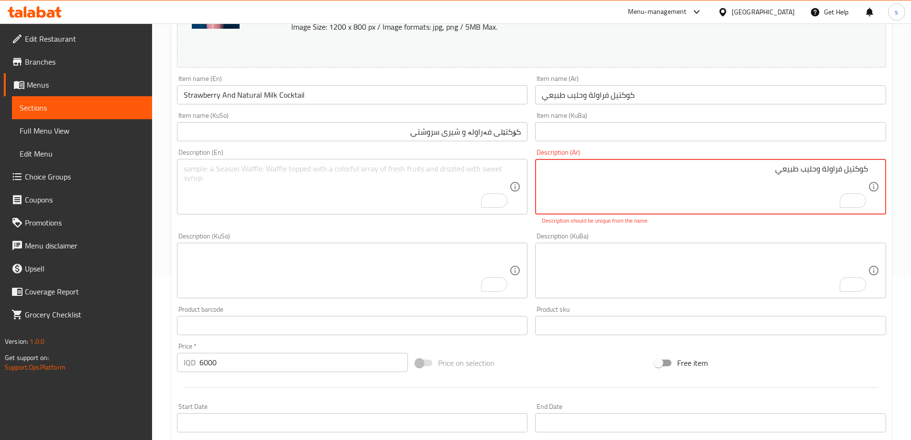
click at [634, 191] on textarea "كوكتيل فراولة وحليب طبيعي" at bounding box center [705, 186] width 326 height 45
click at [596, 261] on textarea "To enrich screen reader interactions, please activate Accessibility in Grammarl…" at bounding box center [705, 270] width 326 height 45
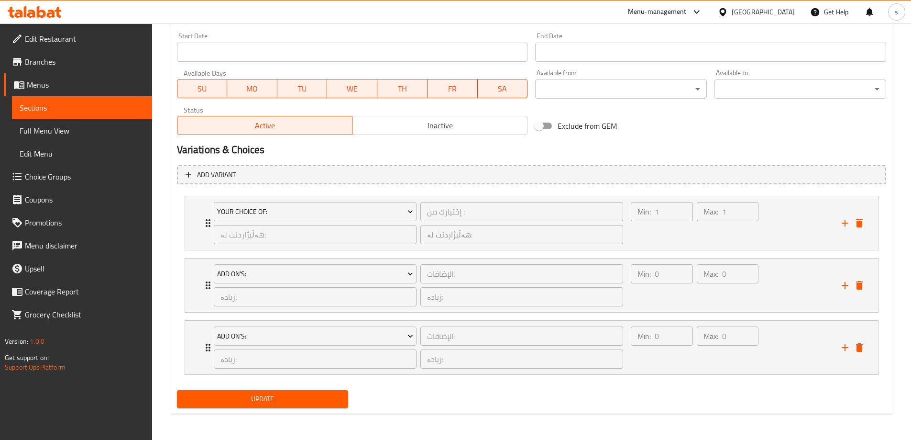
scroll to position [523, 0]
click at [751, 356] on div "Max: 0 ​" at bounding box center [728, 347] width 66 height 46
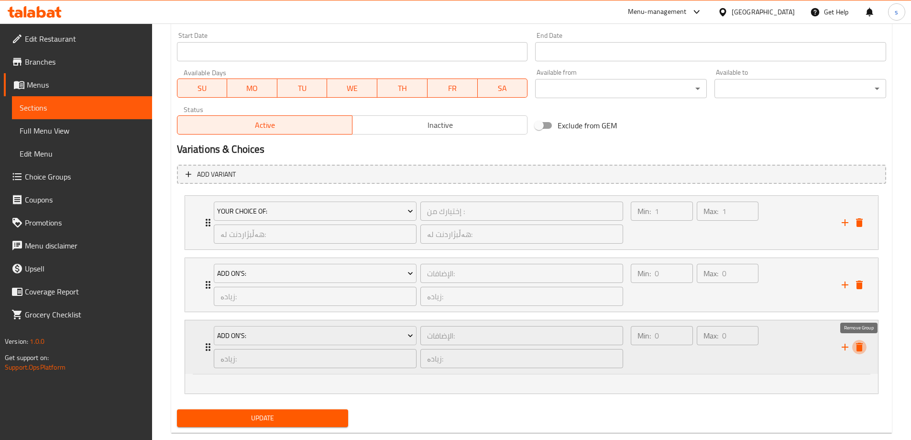
click at [857, 346] on icon "delete" at bounding box center [859, 346] width 11 height 11
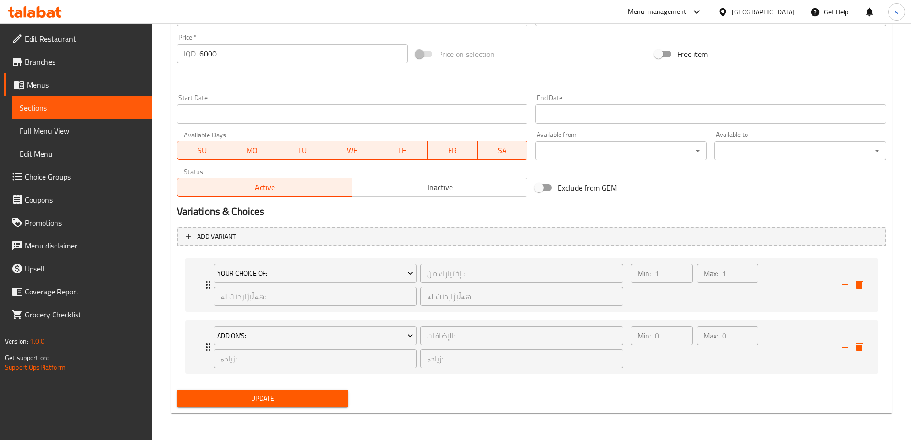
click at [277, 399] on span "Update" at bounding box center [263, 398] width 156 height 12
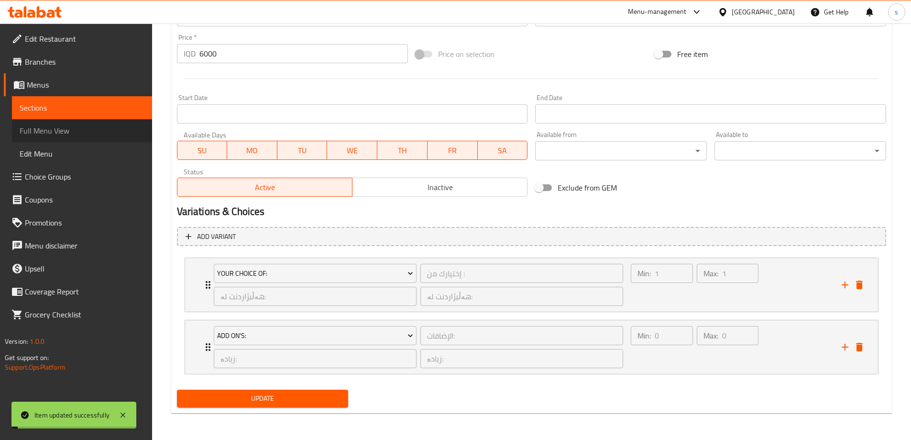
click at [85, 128] on span "Full Menu View" at bounding box center [82, 130] width 125 height 11
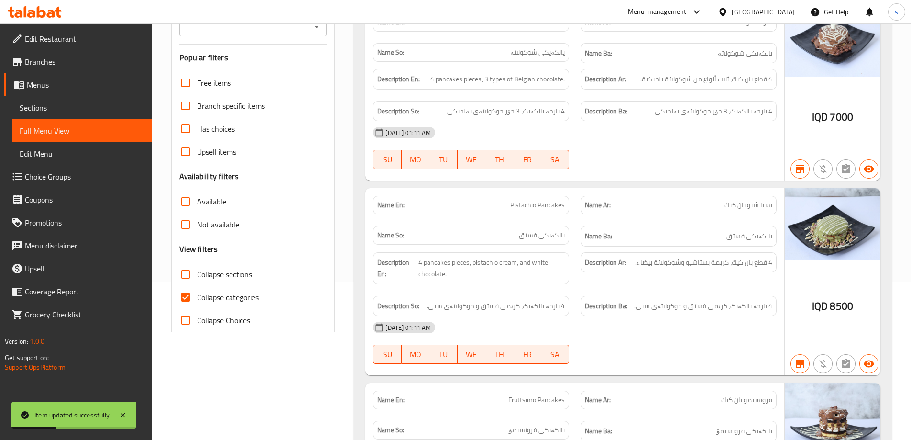
scroll to position [134, 0]
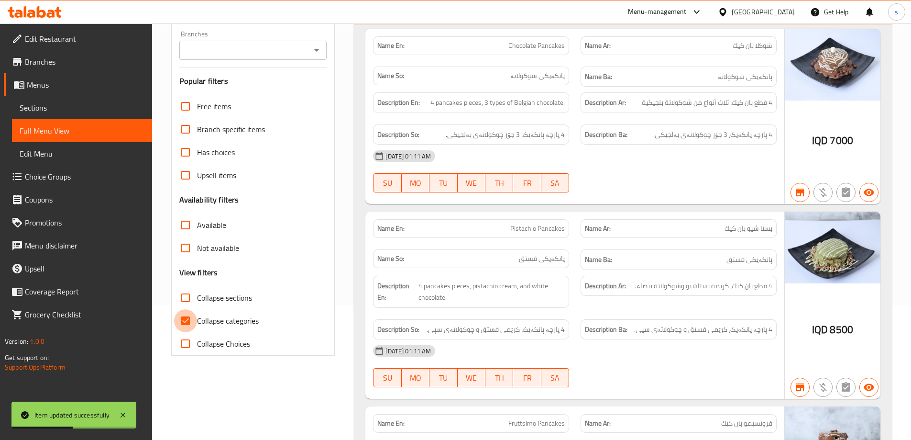
click at [184, 319] on input "Collapse categories" at bounding box center [185, 320] width 23 height 23
checkbox input "false"
click at [184, 292] on input "Collapse sections" at bounding box center [185, 297] width 23 height 23
checkbox input "true"
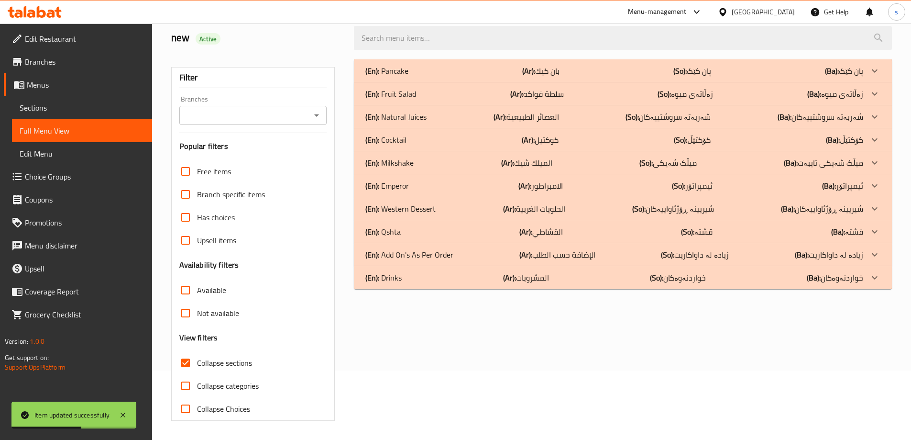
scroll to position [69, 0]
click at [316, 114] on icon "Open" at bounding box center [316, 115] width 5 height 2
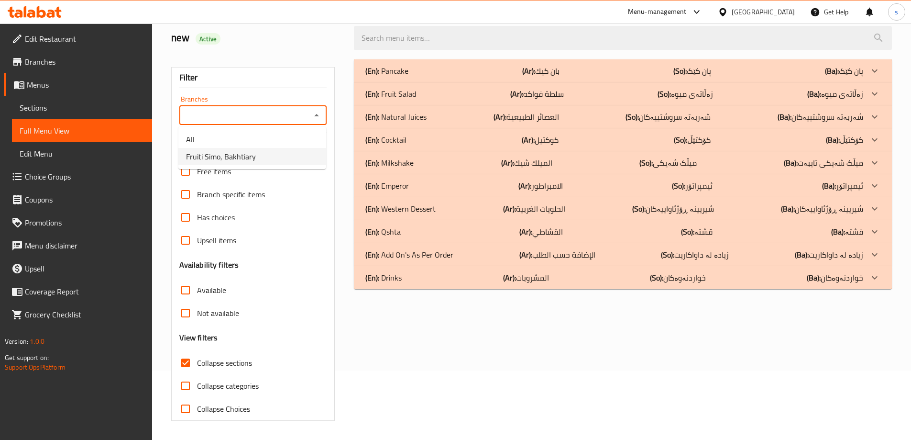
click at [300, 155] on li "Fruiti Simo, Bakhtiary" at bounding box center [252, 156] width 148 height 17
type input "Fruiti Simo, Bakhtiary"
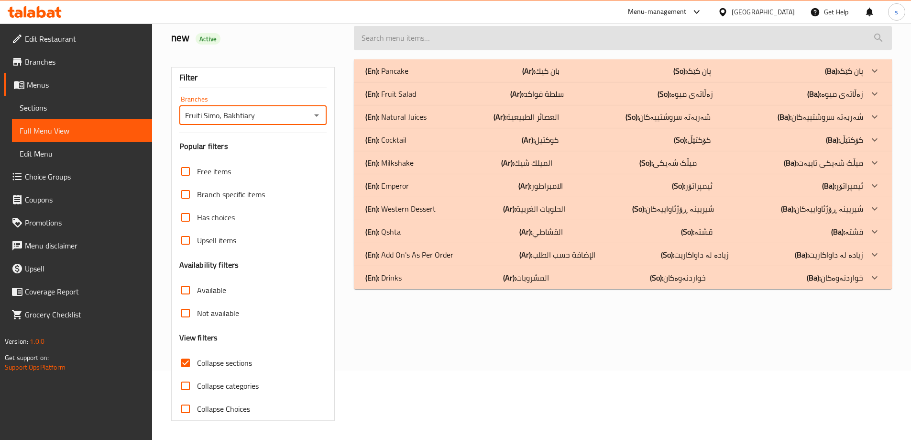
click at [407, 32] on input "search" at bounding box center [623, 38] width 538 height 24
paste input "Strawberry and natural milk cocktail"
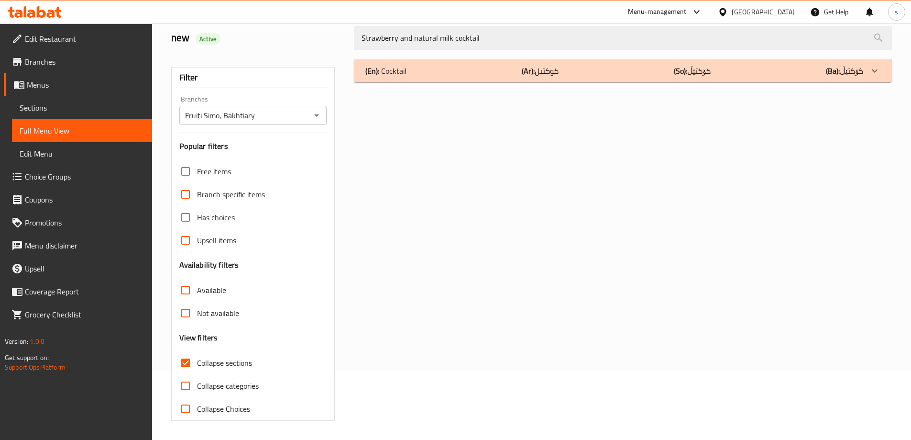
type input "Strawberry and natural milk cocktail"
click at [471, 67] on div "(En): Cocktail (Ar): كوكتيل (So): کۆکتێڵ (Ba): کۆکتێڵ" at bounding box center [615, 70] width 498 height 11
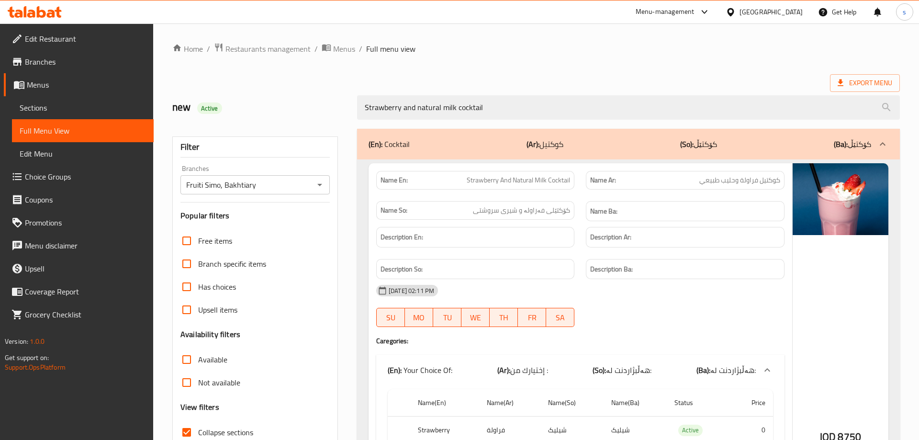
scroll to position [261, 0]
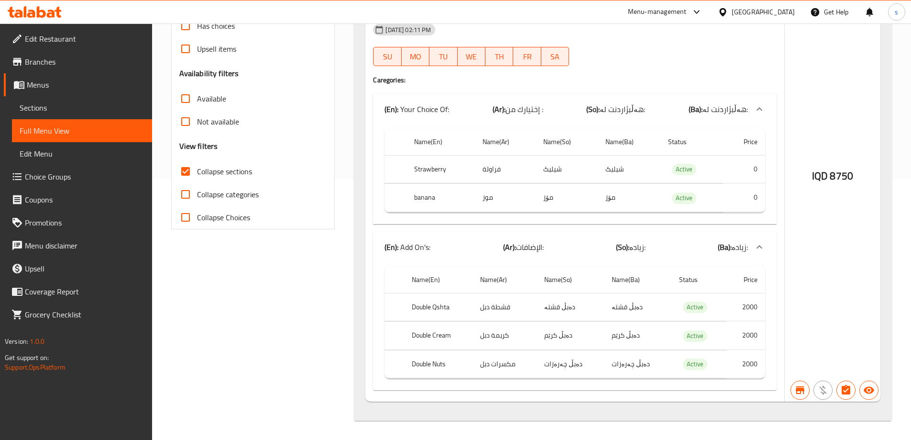
scroll to position [261, 0]
click at [101, 111] on span "Sections" at bounding box center [82, 107] width 125 height 11
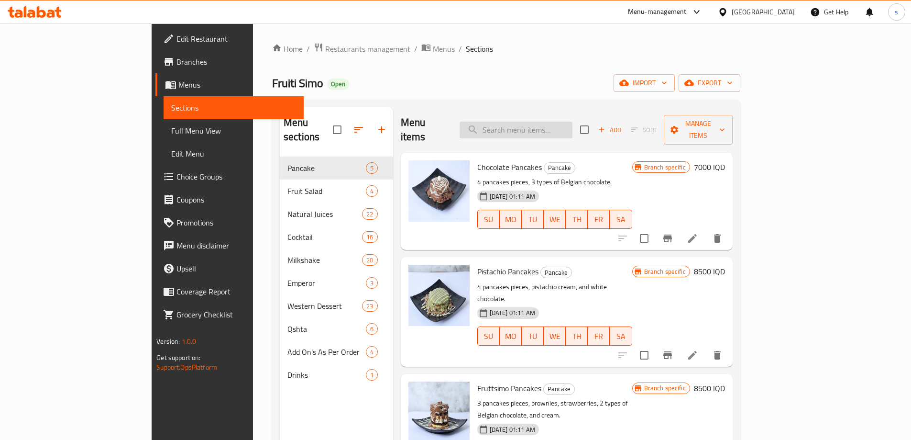
click at [569, 127] on input "search" at bounding box center [516, 130] width 113 height 17
paste input "Strawberry and natural milk cocktail"
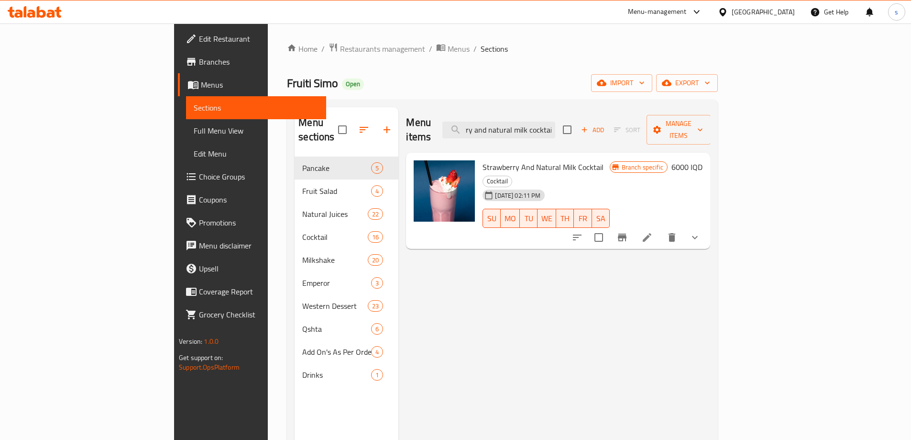
type input "Strawberry and natural milk cocktail"
click at [661, 229] on li at bounding box center [647, 237] width 27 height 17
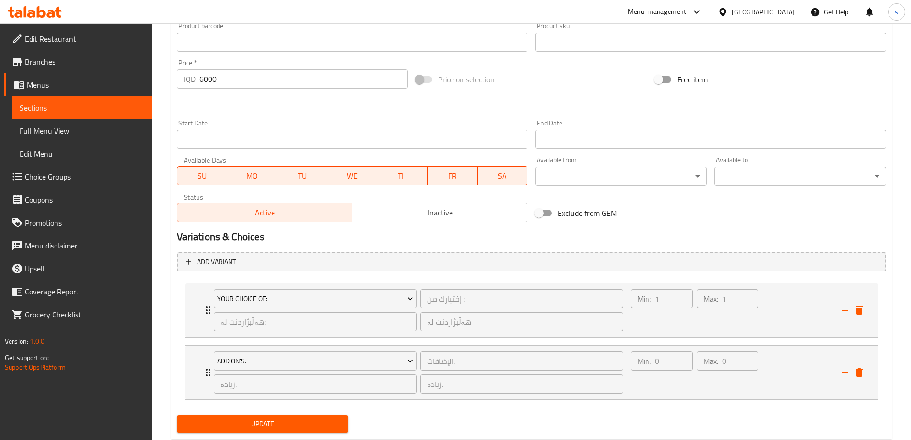
scroll to position [461, 0]
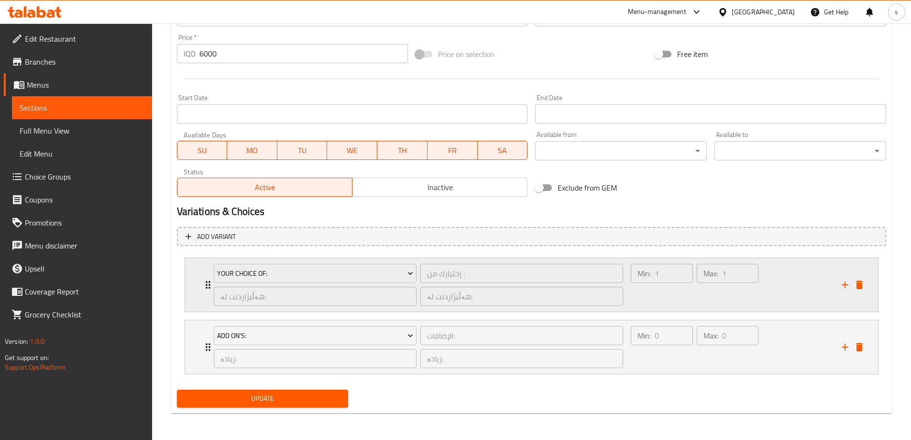
click at [710, 294] on div "Max: 1 ​" at bounding box center [728, 285] width 66 height 46
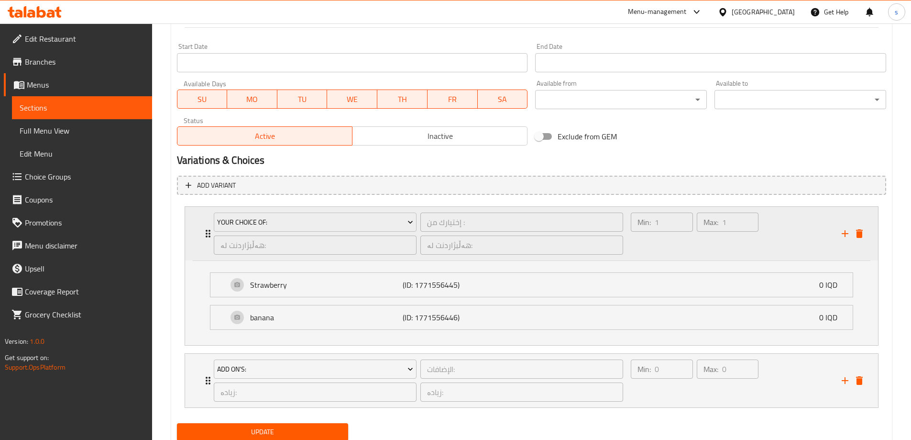
click at [859, 237] on icon "delete" at bounding box center [859, 233] width 7 height 9
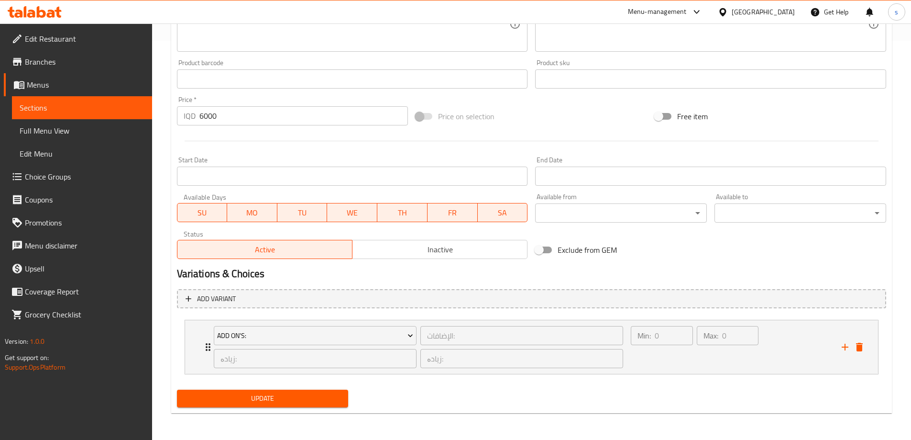
scroll to position [399, 0]
click at [282, 395] on span "Update" at bounding box center [263, 398] width 156 height 12
click at [80, 133] on span "Full Menu View" at bounding box center [82, 130] width 125 height 11
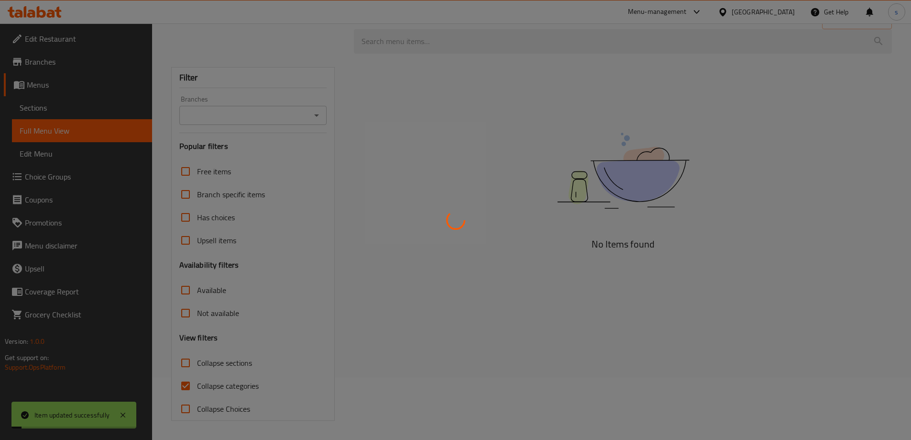
scroll to position [63, 0]
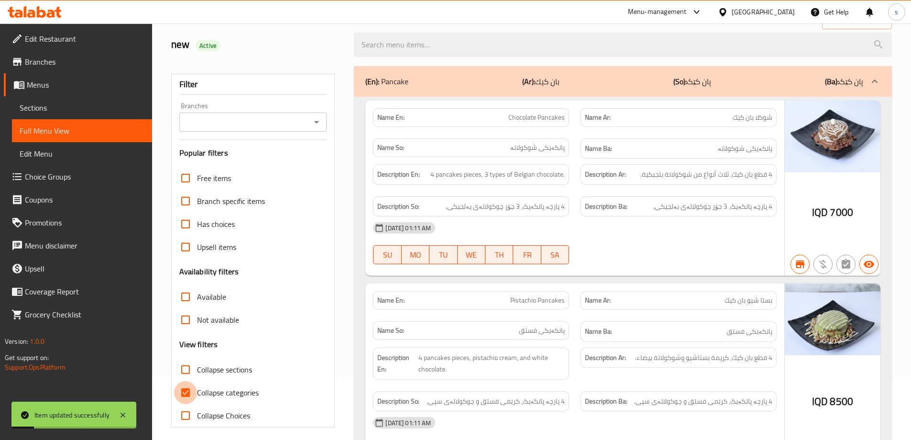
click at [189, 394] on input "Collapse categories" at bounding box center [185, 392] width 23 height 23
checkbox input "false"
click at [184, 366] on input "Collapse sections" at bounding box center [185, 369] width 23 height 23
checkbox input "true"
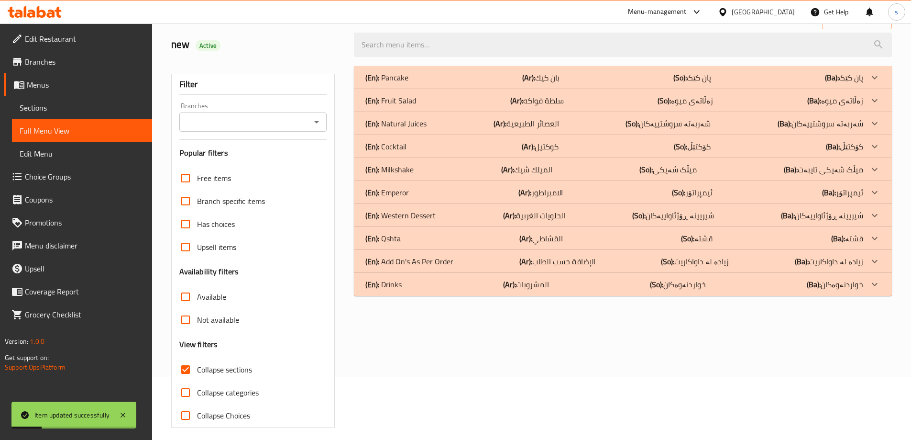
click at [309, 126] on div "Branches" at bounding box center [253, 121] width 148 height 19
click at [316, 123] on icon "Open" at bounding box center [316, 121] width 11 height 11
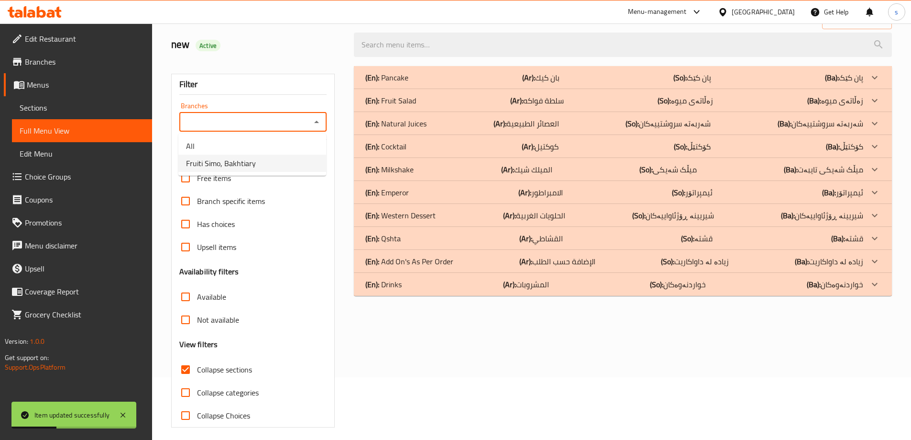
click at [316, 161] on li "Fruiti Simo, Bakhtiary" at bounding box center [252, 163] width 148 height 17
type input "Fruiti Simo, Bakhtiary"
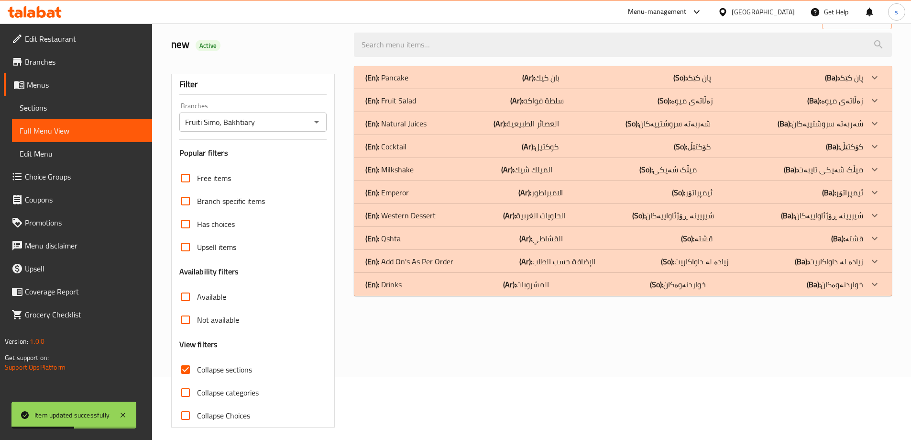
click at [407, 44] on input "search" at bounding box center [623, 45] width 538 height 24
paste input "Strawberry and natural milk cocktail"
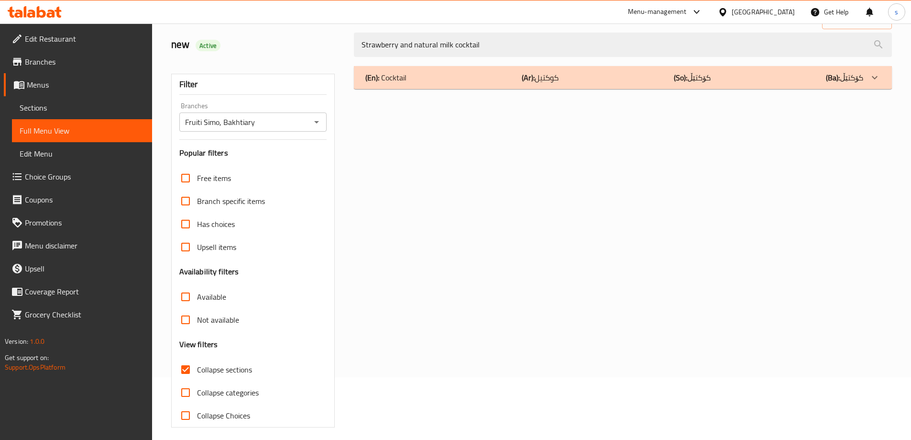
type input "Strawberry and natural milk cocktail"
click at [455, 82] on div "(En): Cocktail (Ar): كوكتيل (So): کۆکتێڵ (Ba): کۆکتێڵ" at bounding box center [615, 77] width 498 height 11
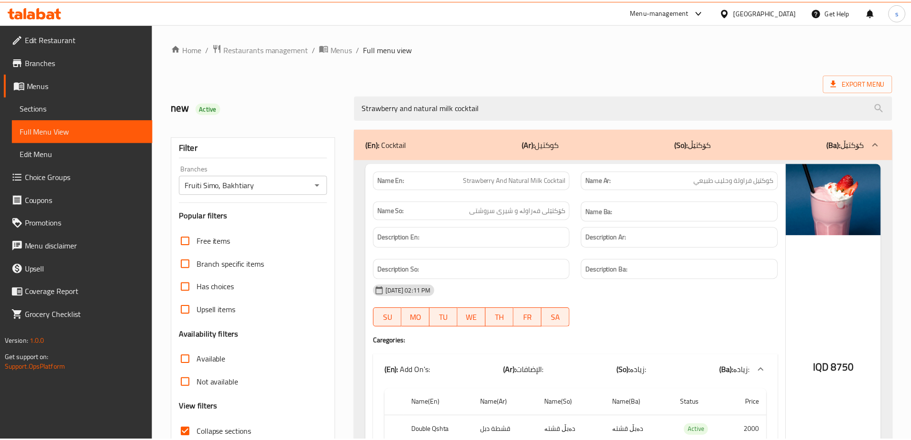
scroll to position [123, 0]
